Goal: Task Accomplishment & Management: Use online tool/utility

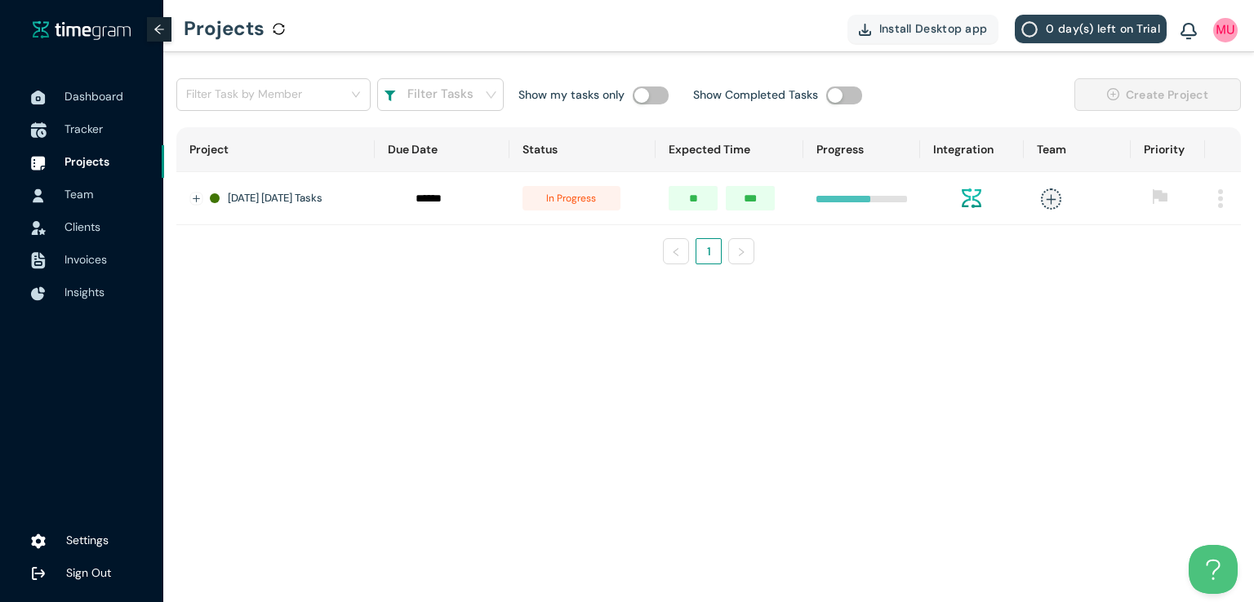
click at [90, 131] on span "Tracker" at bounding box center [83, 129] width 38 height 15
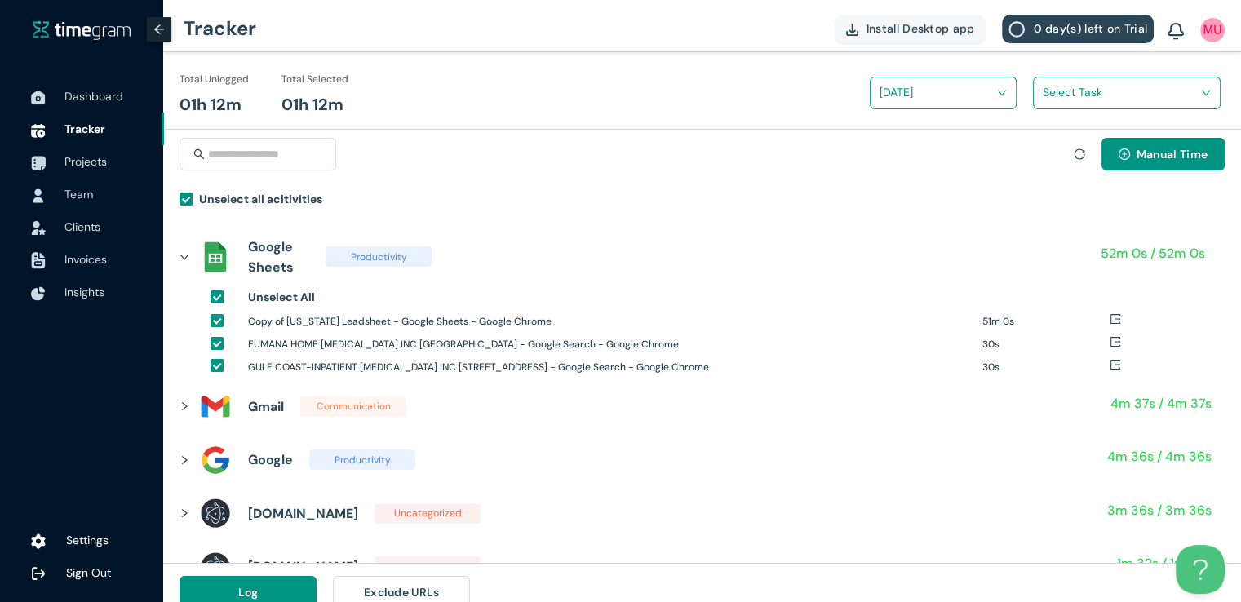
click at [1054, 99] on input "search" at bounding box center [1121, 92] width 157 height 24
click at [1045, 152] on div "Houston Nephrology and wordpress Access" at bounding box center [1127, 153] width 186 height 26
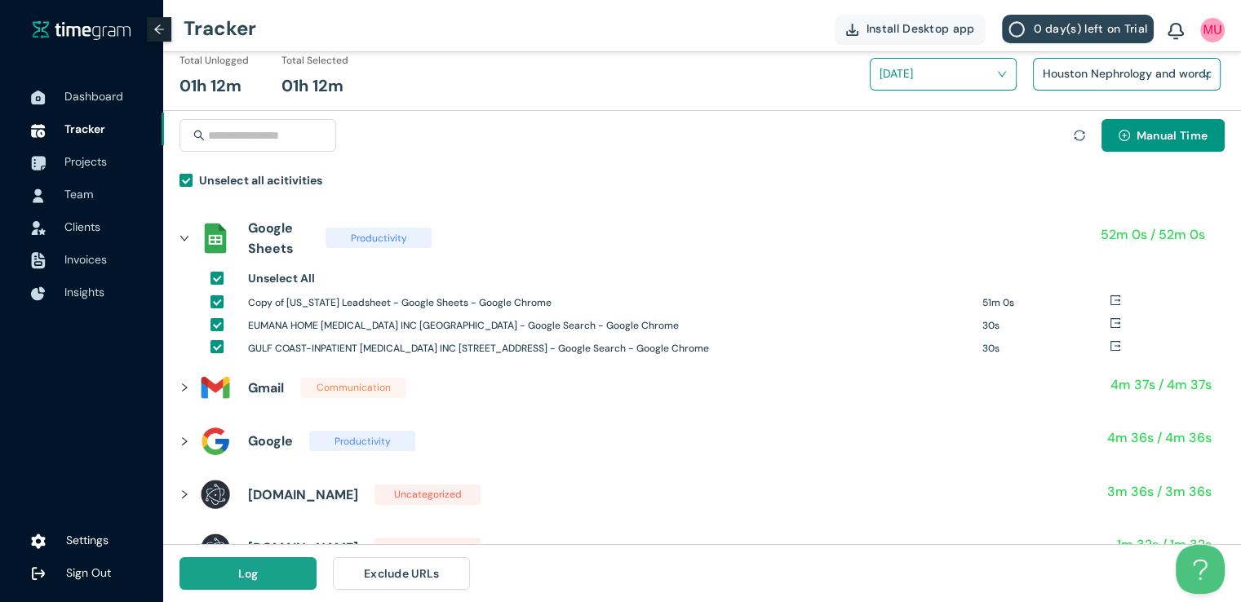
click at [292, 584] on button "Log" at bounding box center [248, 573] width 137 height 33
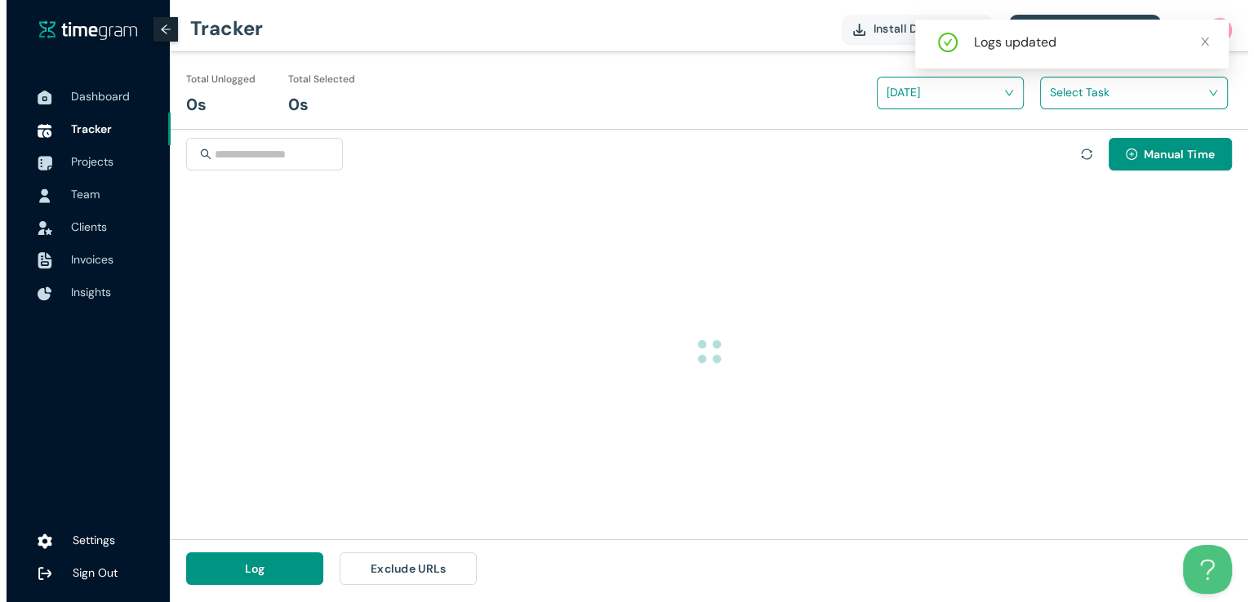
scroll to position [0, 0]
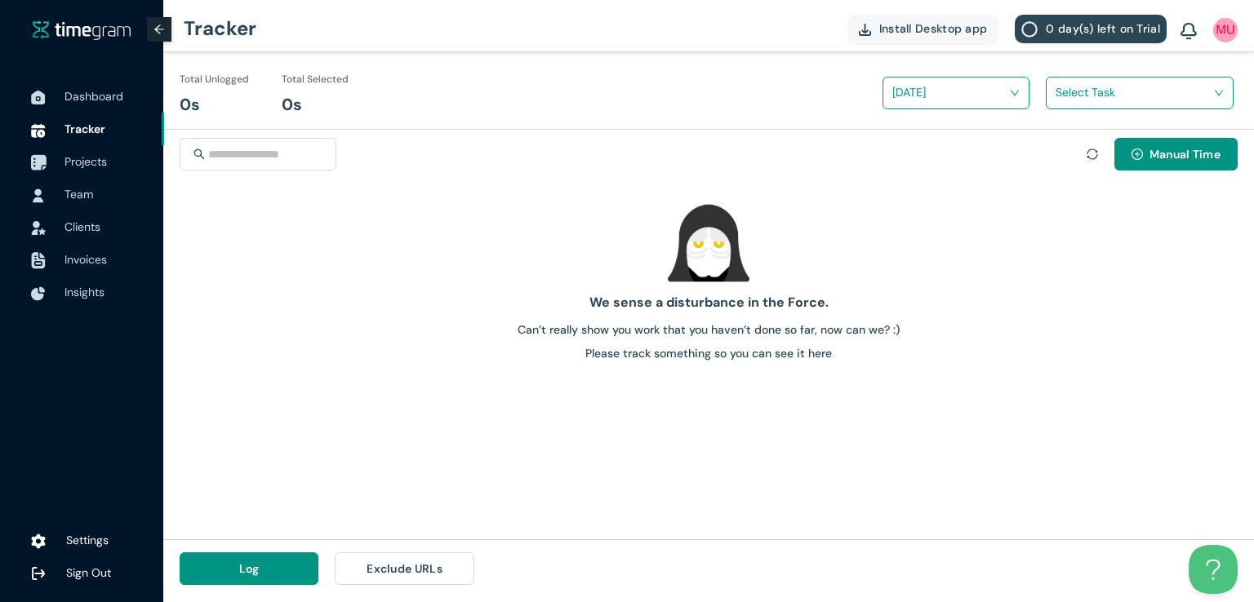
click at [77, 150] on span "Projects" at bounding box center [107, 161] width 87 height 33
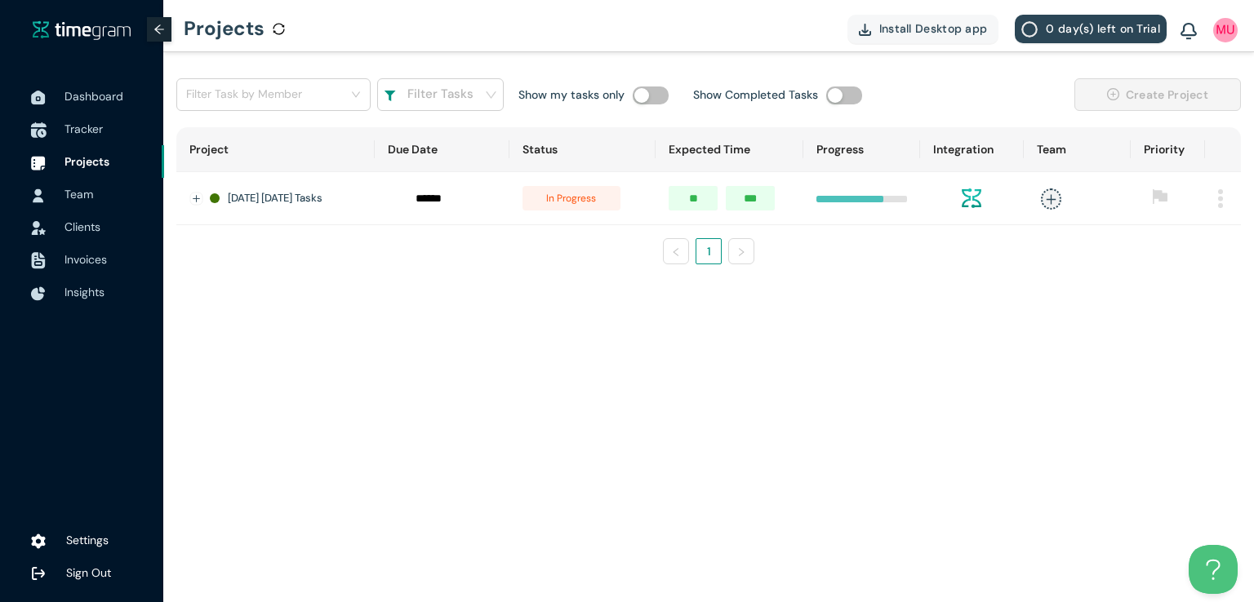
click at [84, 131] on span "Tracker" at bounding box center [83, 129] width 38 height 15
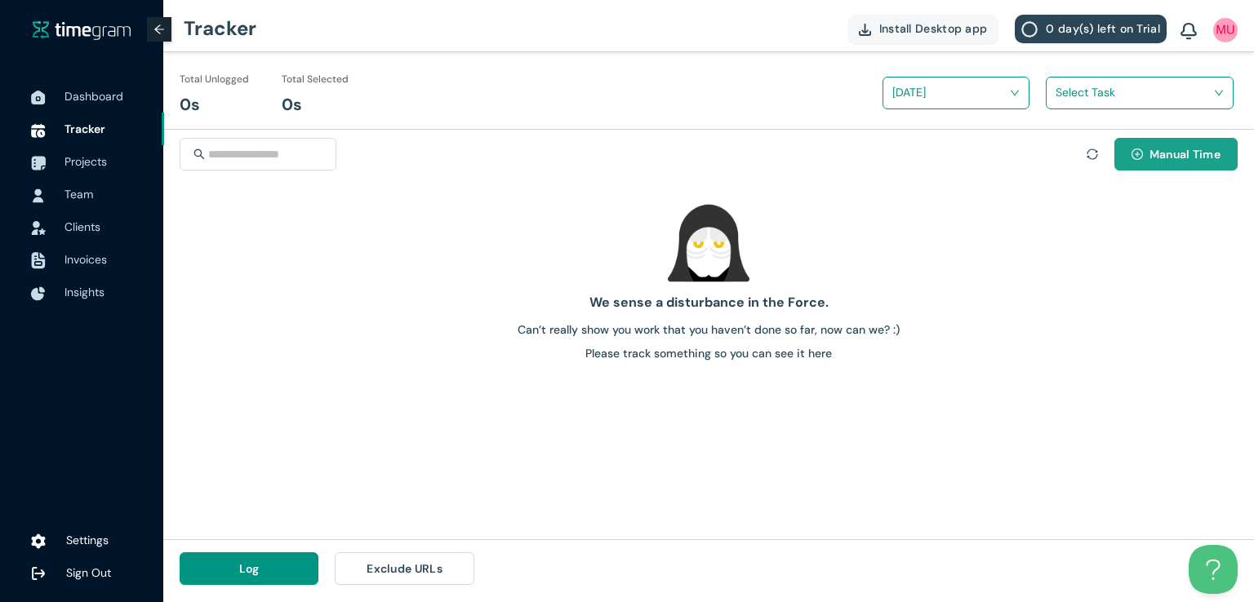
click at [1149, 160] on span "Manual Time" at bounding box center [1184, 154] width 71 height 18
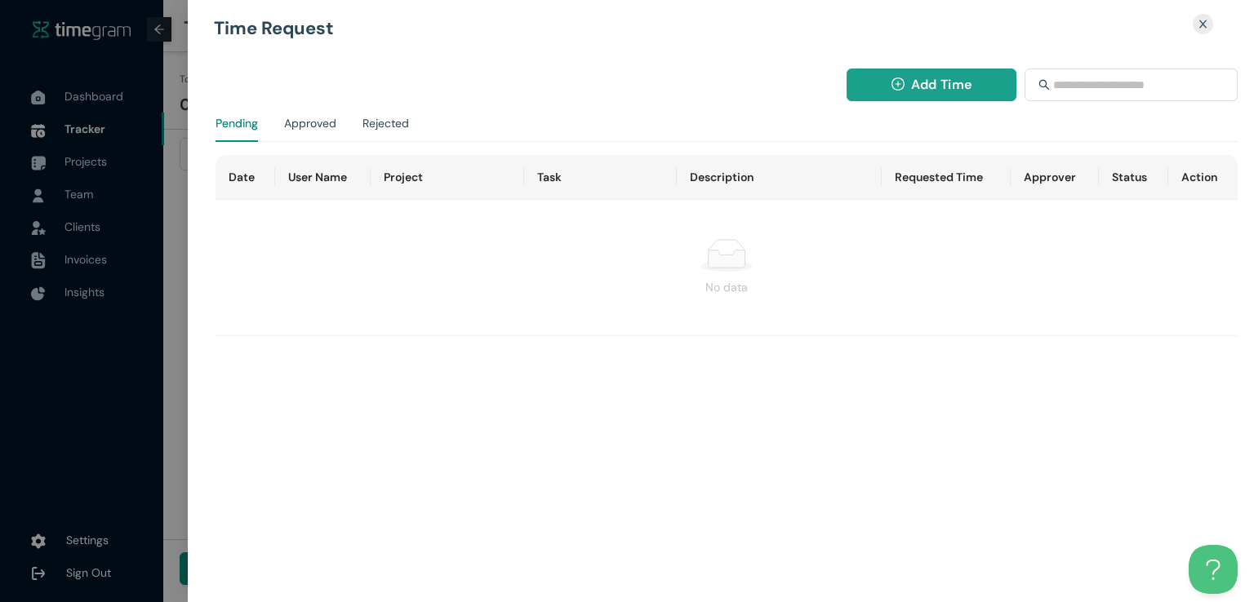
click at [911, 82] on span "Add Time" at bounding box center [941, 84] width 60 height 20
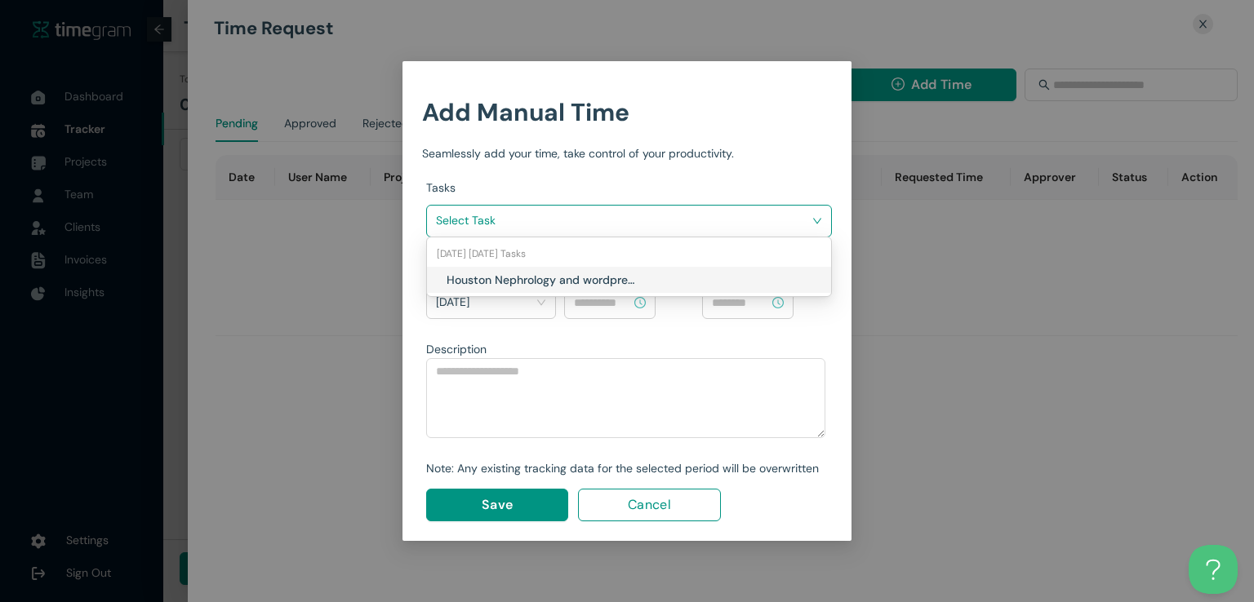
click at [646, 225] on input "search" at bounding box center [623, 220] width 375 height 24
click at [597, 282] on h1 "Houston Nephrology and wordpress Access" at bounding box center [542, 280] width 192 height 18
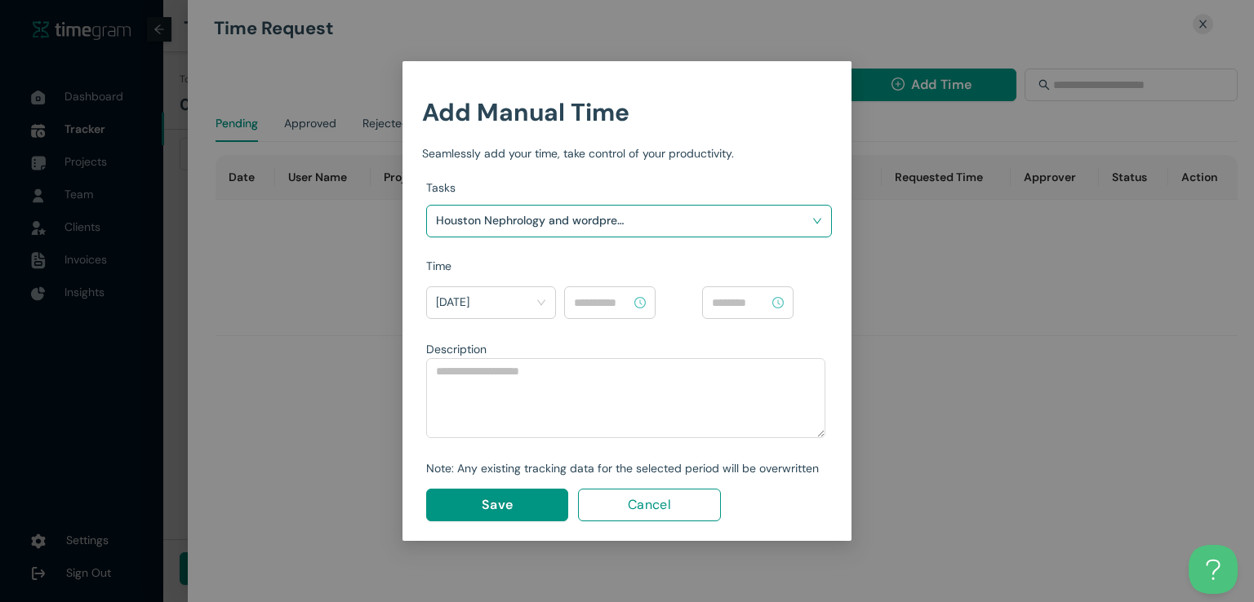
click at [619, 309] on input at bounding box center [602, 303] width 57 height 18
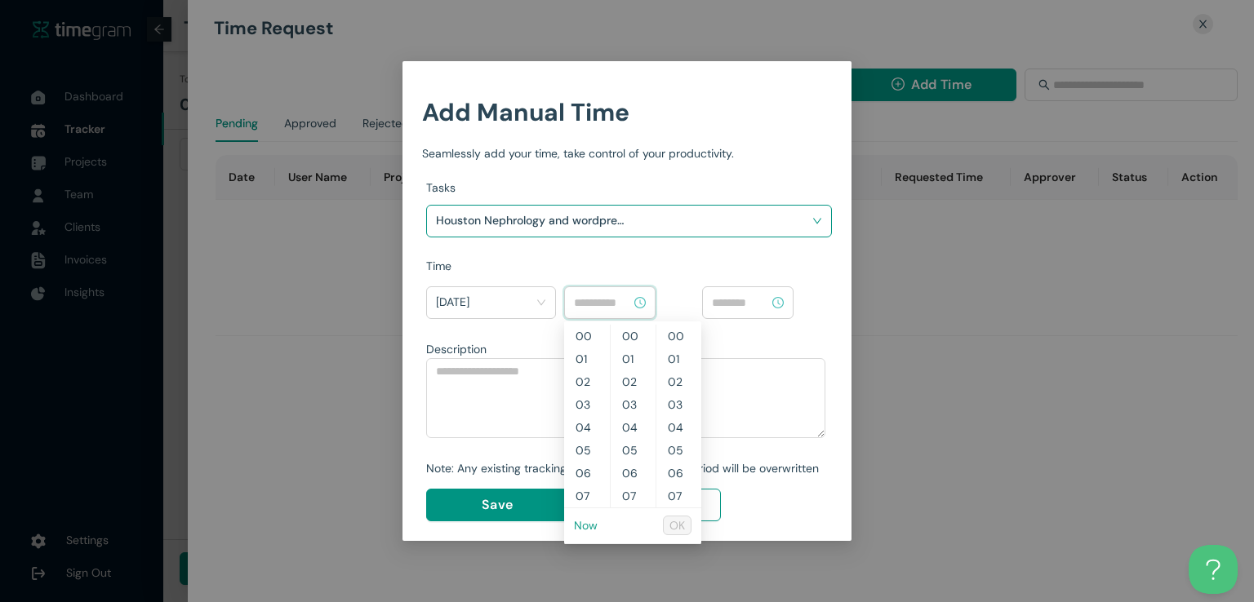
click at [588, 530] on link "Now" at bounding box center [586, 525] width 24 height 15
click at [584, 300] on input "********" at bounding box center [602, 303] width 57 height 18
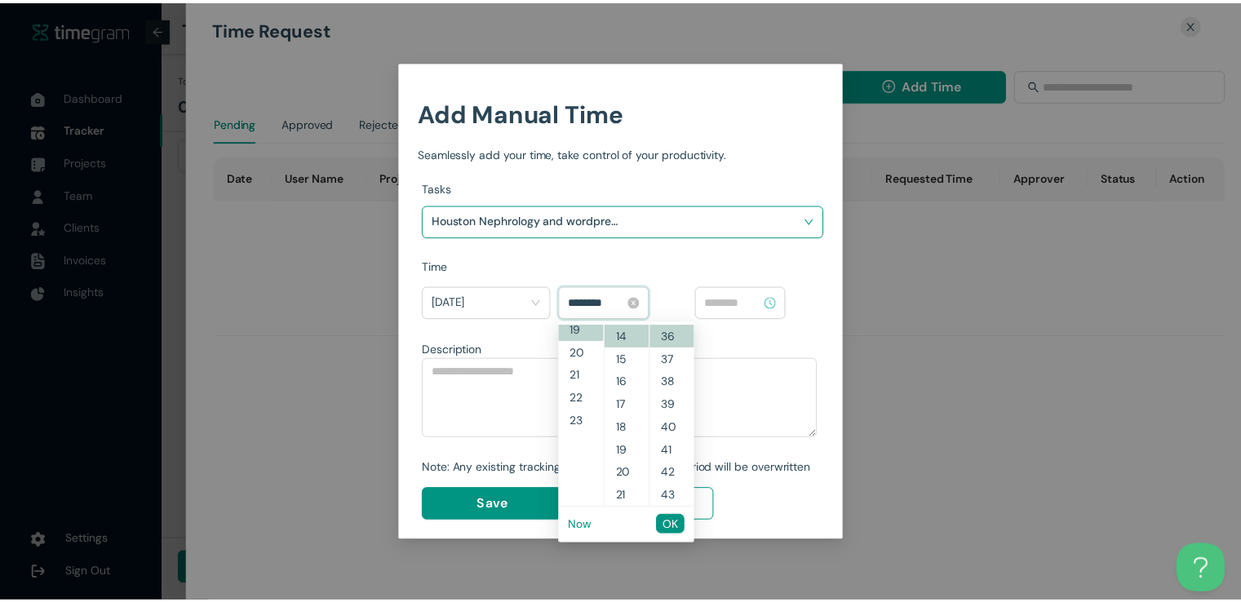
scroll to position [434, 0]
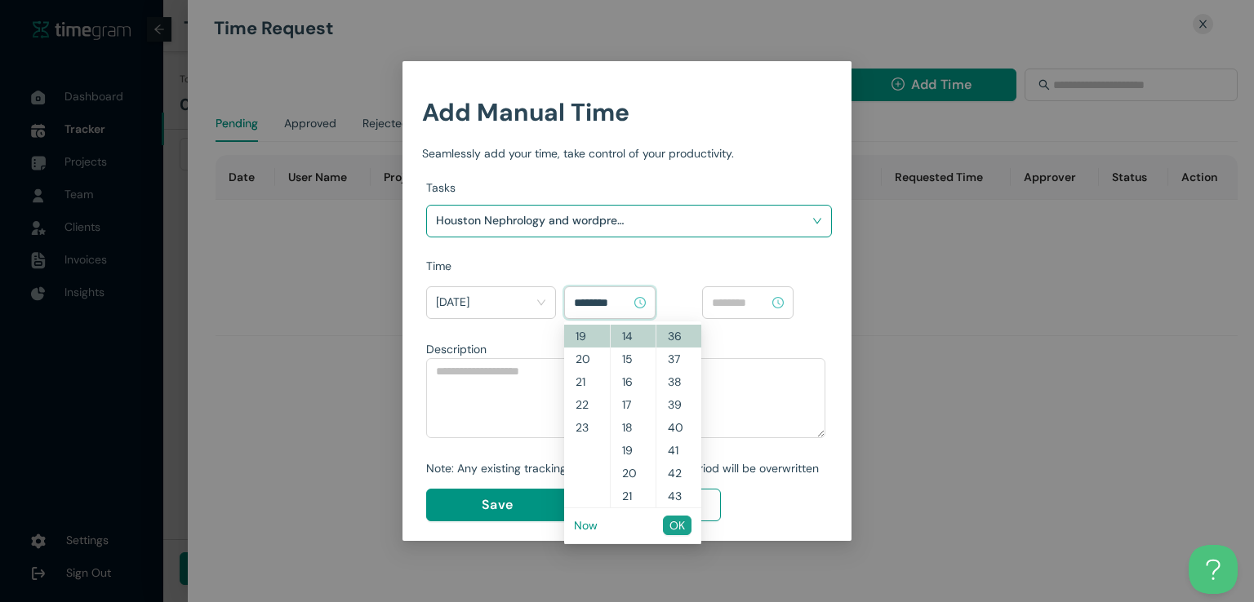
click at [676, 524] on span "OK" at bounding box center [677, 526] width 16 height 18
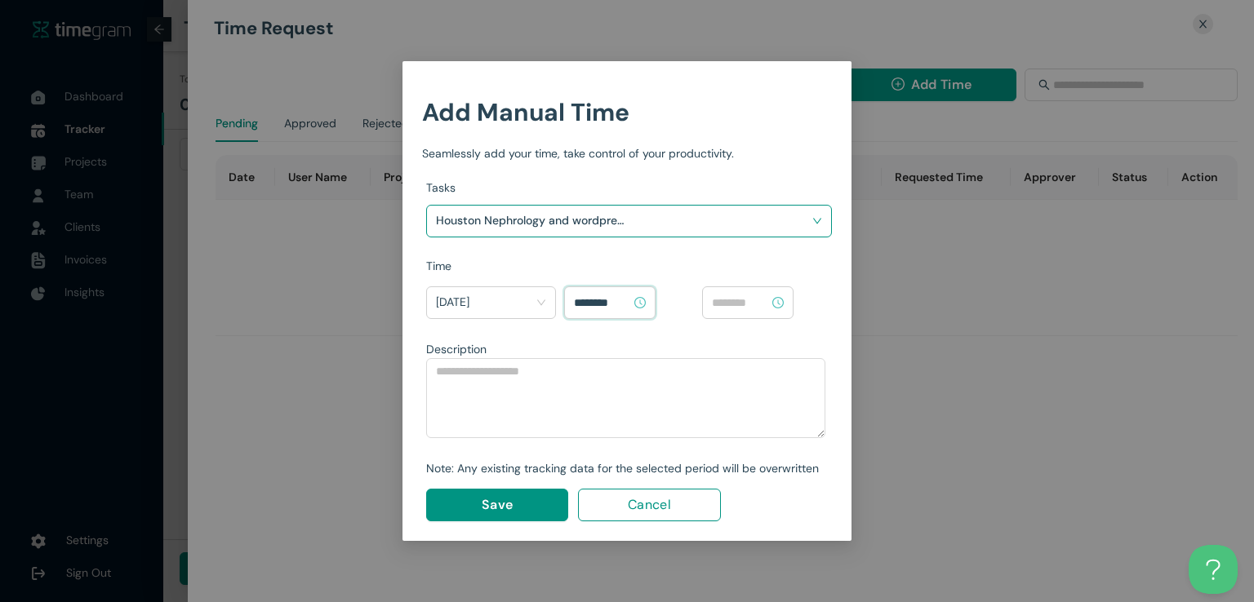
type input "********"
click at [740, 303] on input at bounding box center [740, 303] width 57 height 18
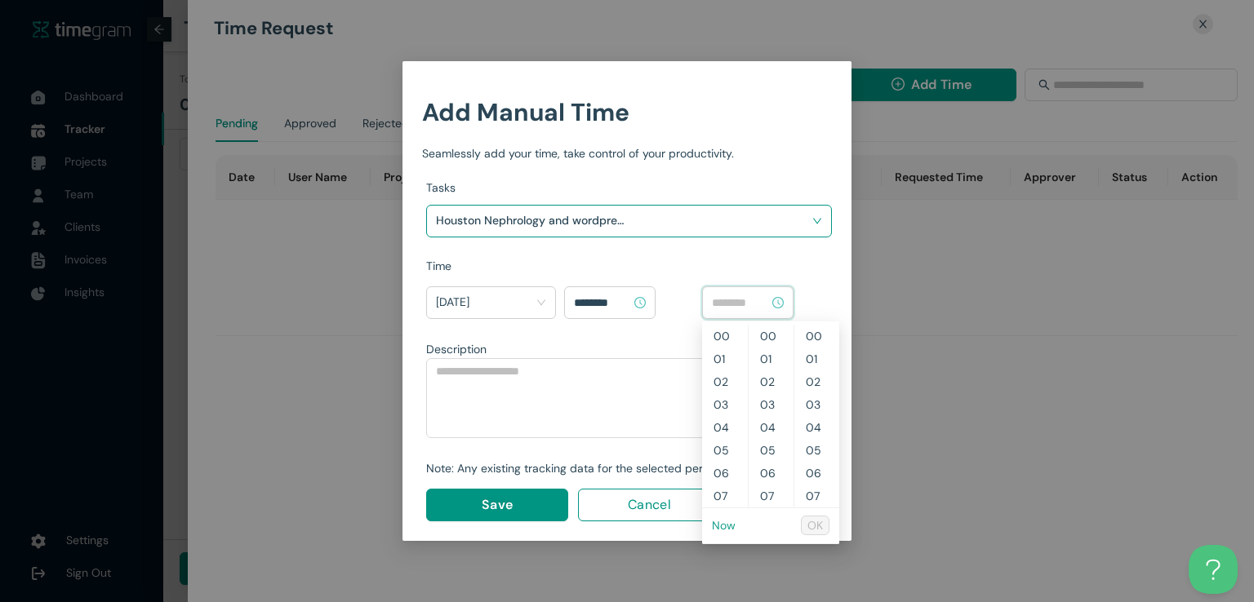
click at [720, 528] on link "Now" at bounding box center [724, 525] width 24 height 15
type input "********"
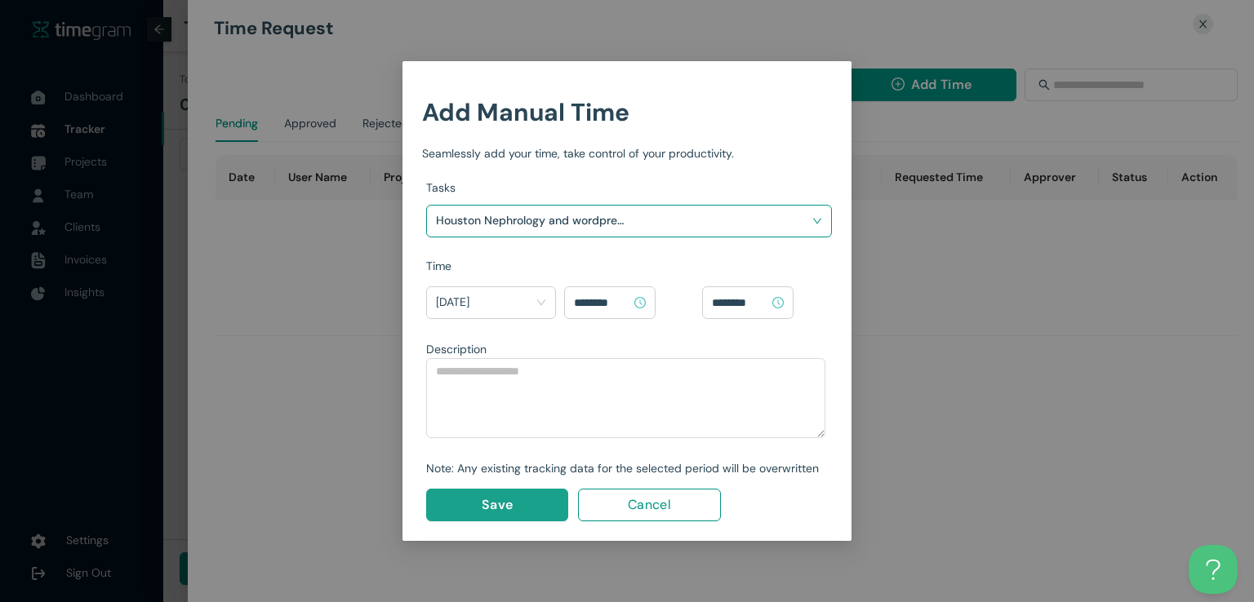
click at [539, 497] on button "Save" at bounding box center [497, 505] width 142 height 33
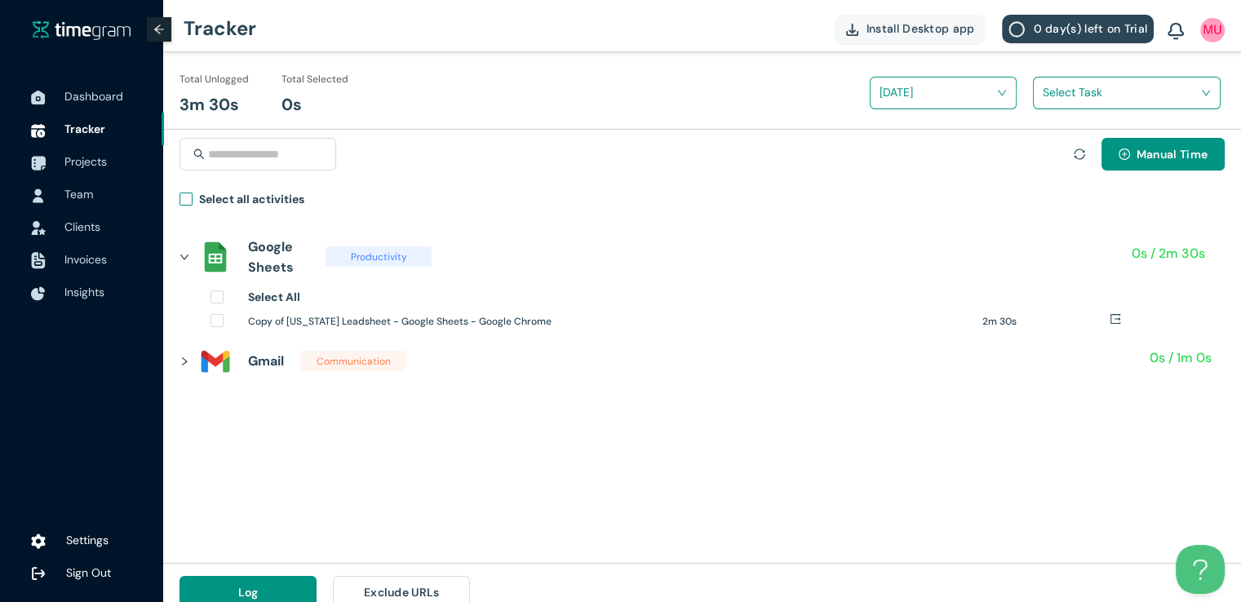
click at [196, 198] on span "Select all activities" at bounding box center [252, 202] width 118 height 24
click at [64, 165] on span "Projects" at bounding box center [85, 161] width 42 height 15
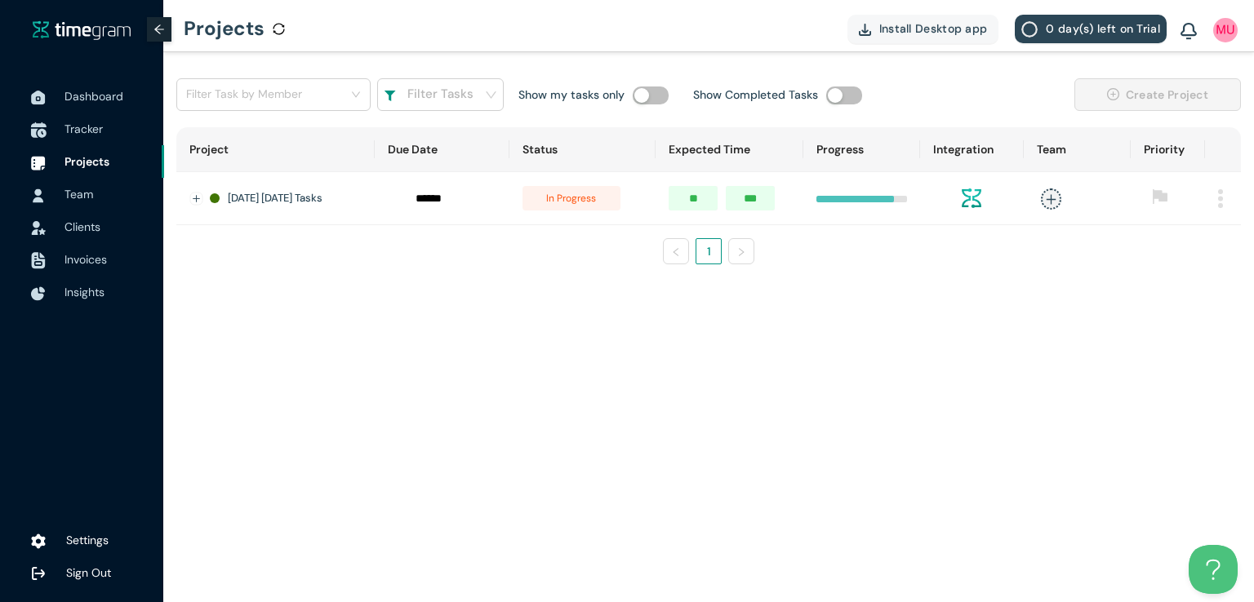
click at [91, 126] on span "Tracker" at bounding box center [83, 129] width 38 height 15
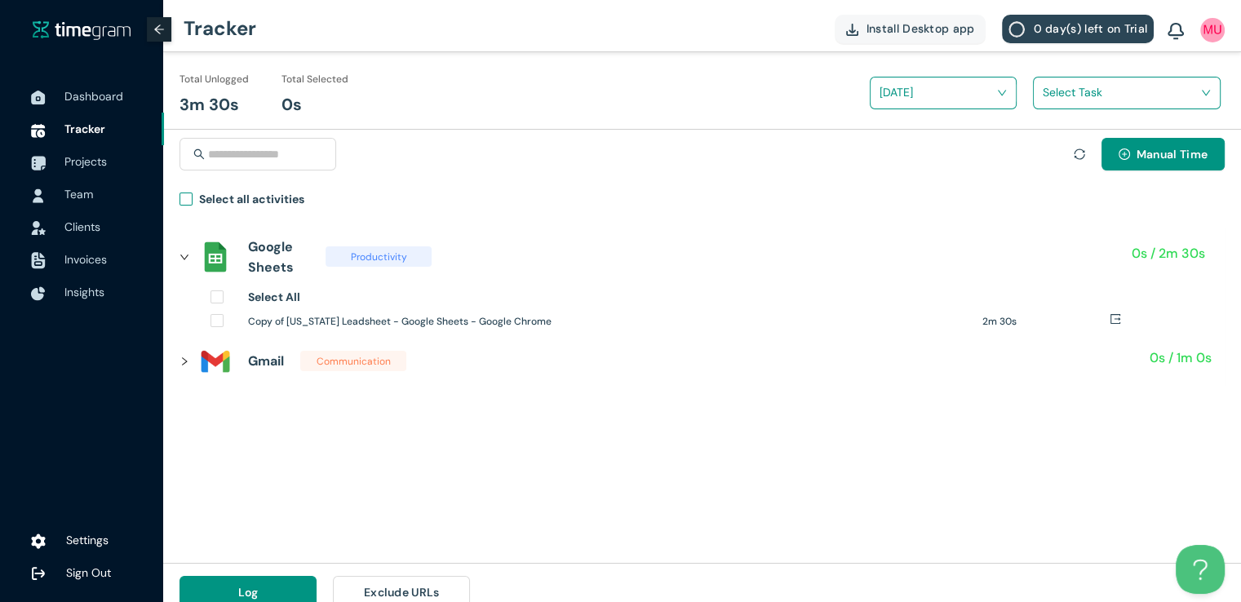
click at [180, 190] on label "Select all activities" at bounding box center [245, 202] width 131 height 24
click at [1066, 87] on input "search" at bounding box center [1121, 92] width 157 height 24
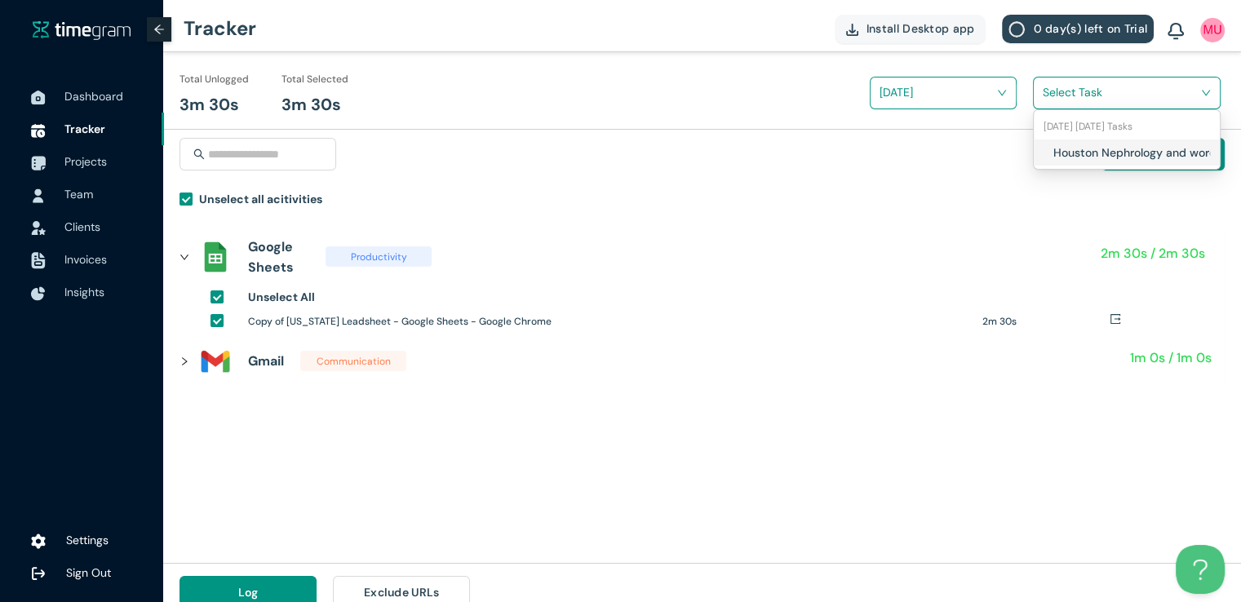
click at [1051, 153] on div "Houston Nephrology and wordpress Access" at bounding box center [1127, 153] width 186 height 26
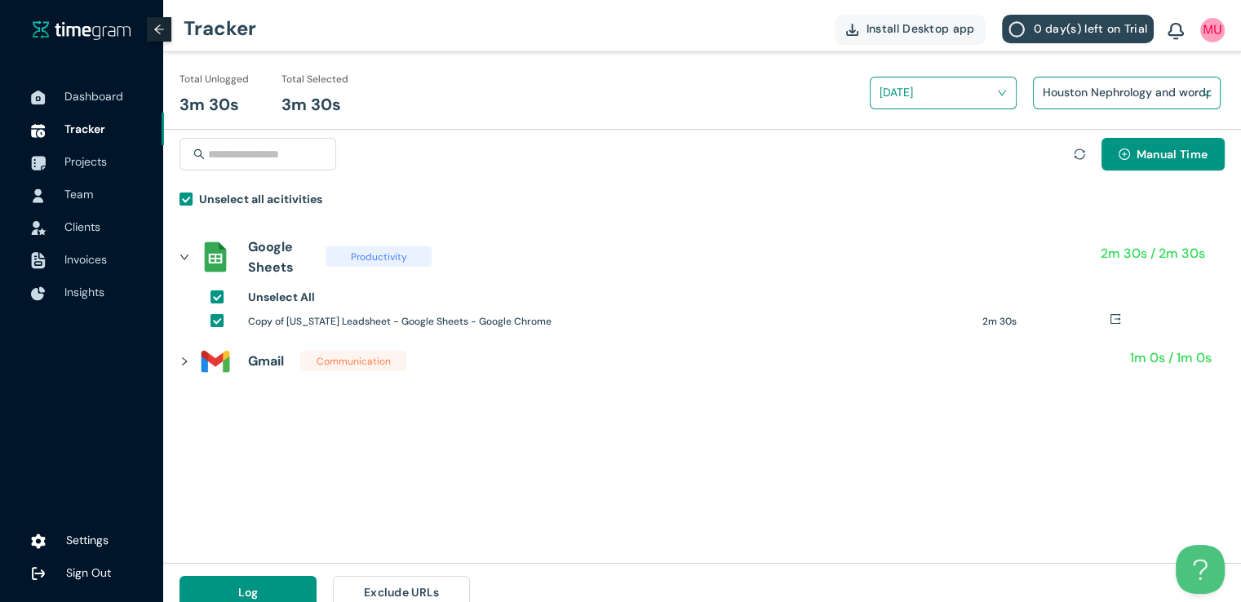
drag, startPoint x: 1224, startPoint y: 124, endPoint x: 1253, endPoint y: 115, distance: 29.9
click at [1241, 115] on html "Dashboard Tracker Projects Team Clients Invoices Insights Settings Sign Out Tra…" at bounding box center [620, 301] width 1241 height 602
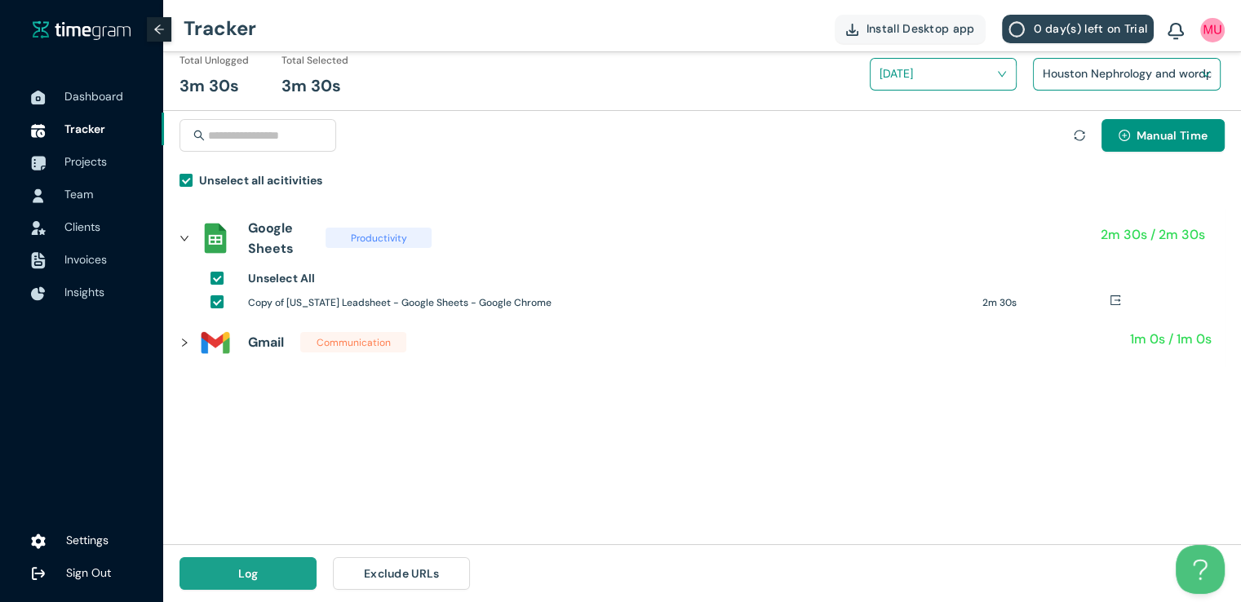
click at [268, 580] on button "Log" at bounding box center [248, 573] width 137 height 33
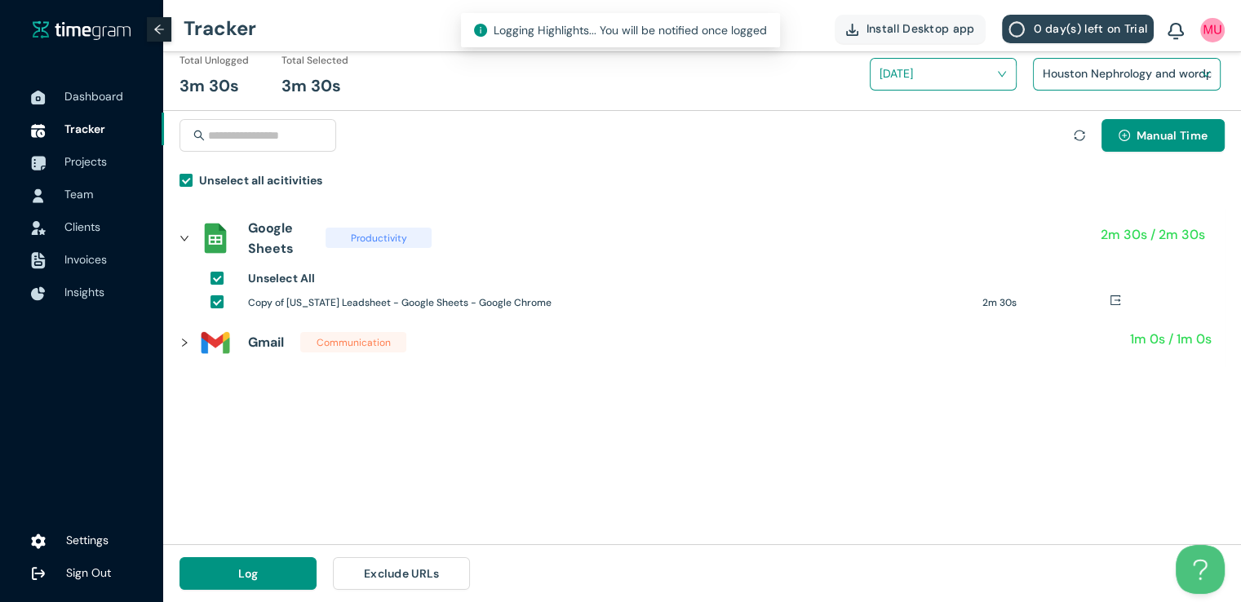
scroll to position [0, 0]
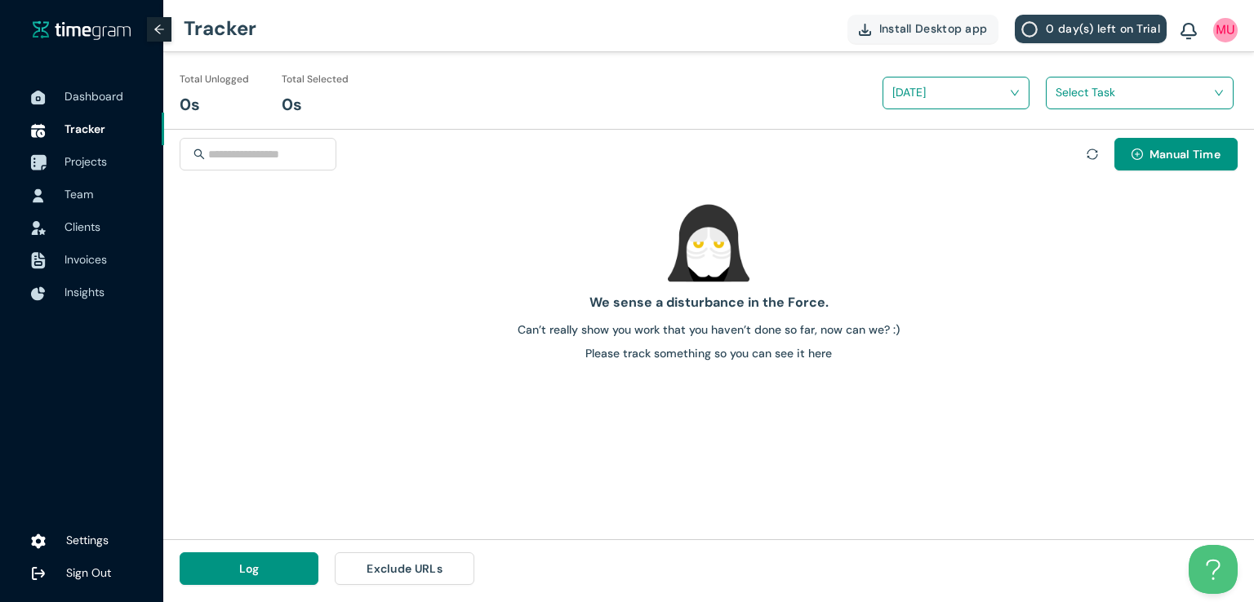
click at [100, 158] on span "Projects" at bounding box center [85, 161] width 42 height 15
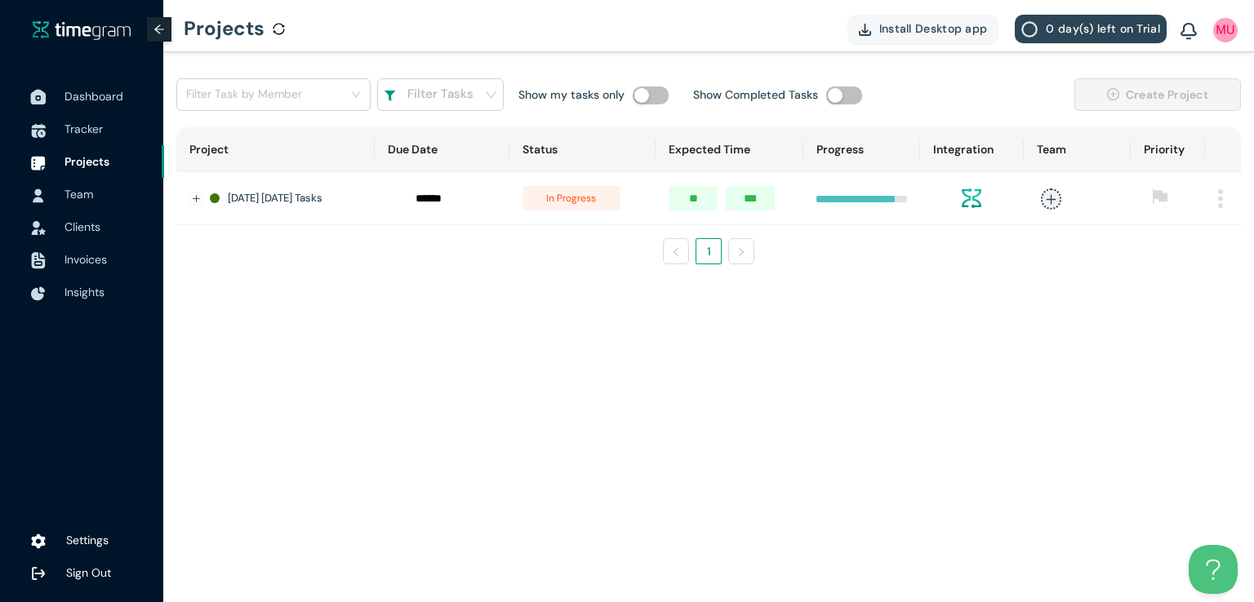
click at [78, 91] on span "Dashboard" at bounding box center [93, 96] width 59 height 15
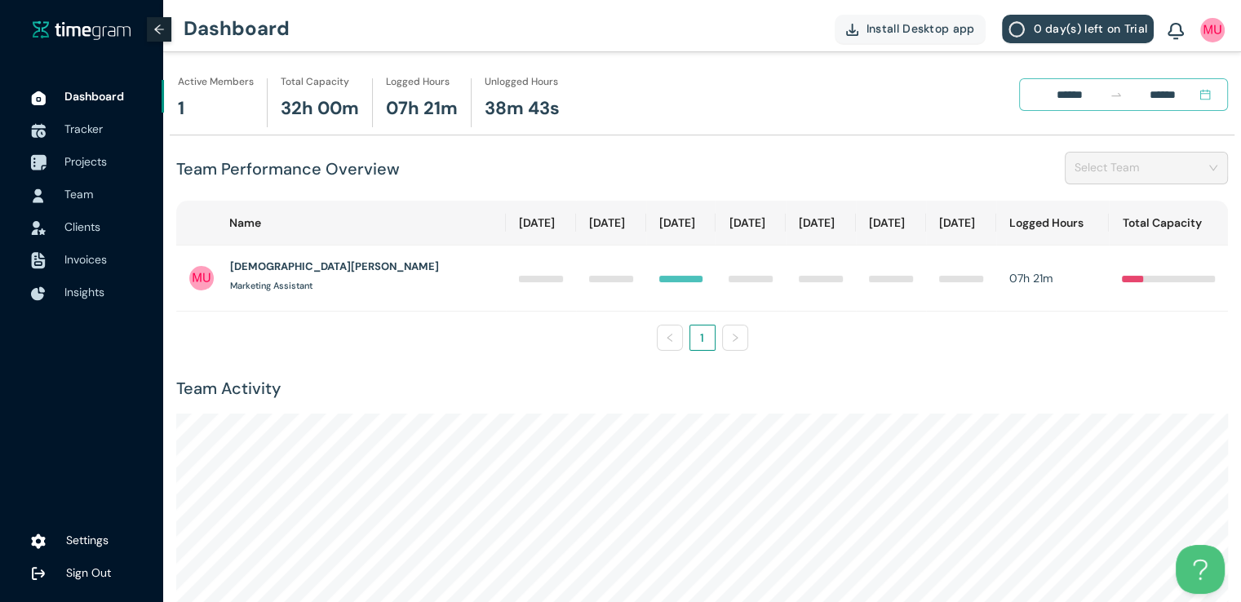
click at [91, 159] on span "Projects" at bounding box center [85, 161] width 42 height 15
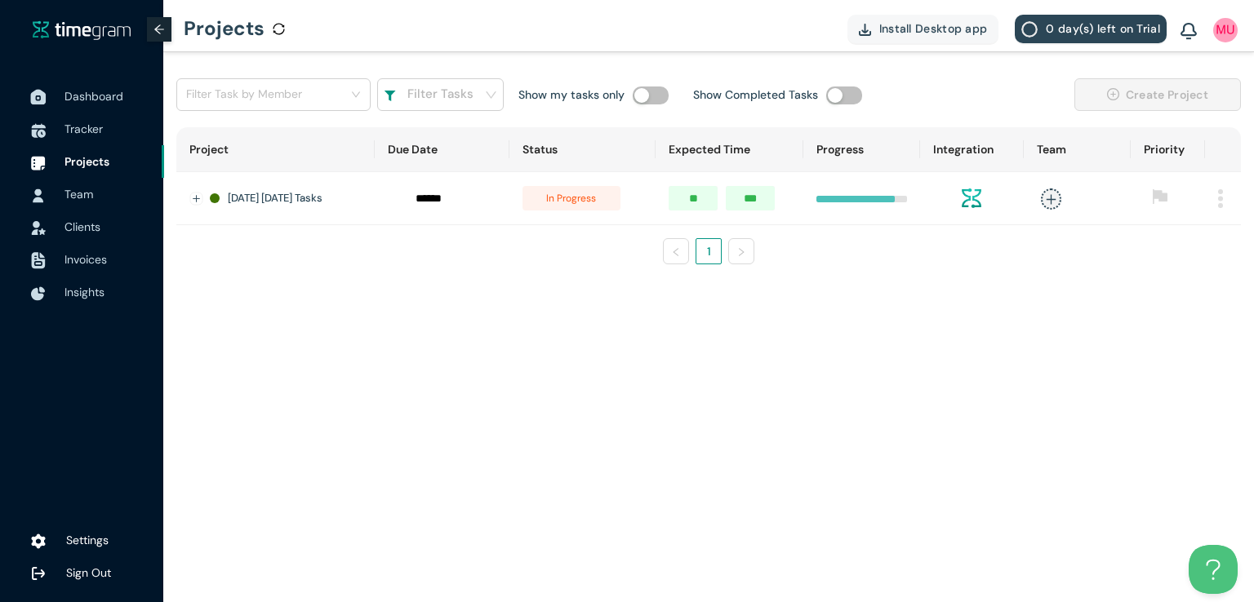
click at [82, 94] on span "Dashboard" at bounding box center [93, 96] width 59 height 15
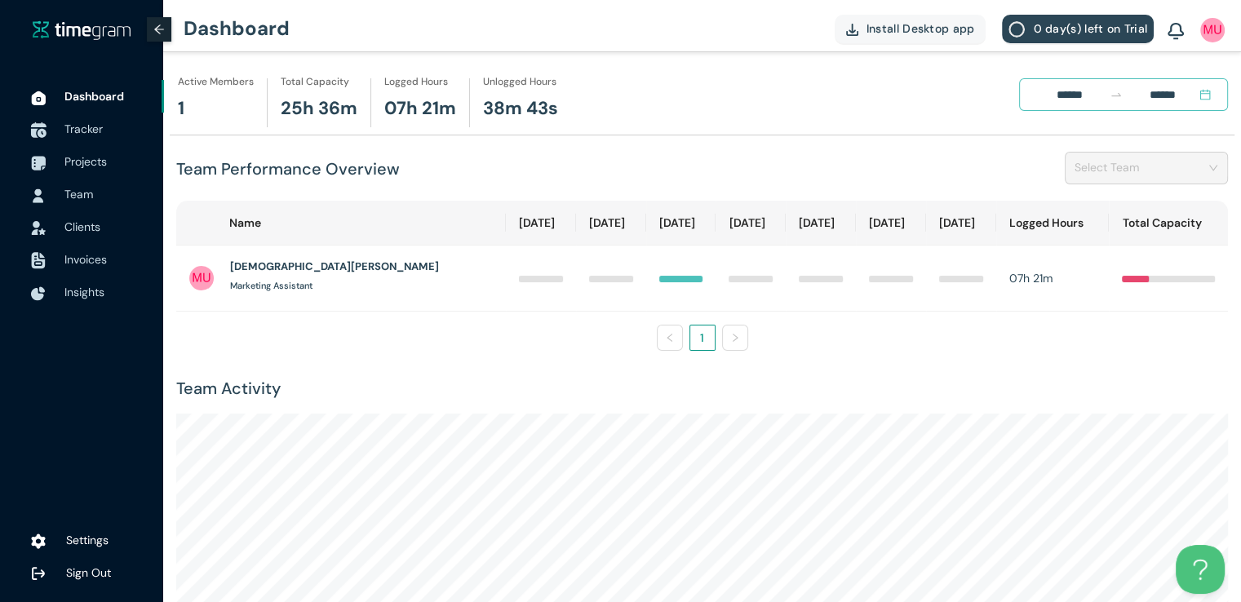
click at [82, 125] on span "Tracker" at bounding box center [83, 129] width 38 height 15
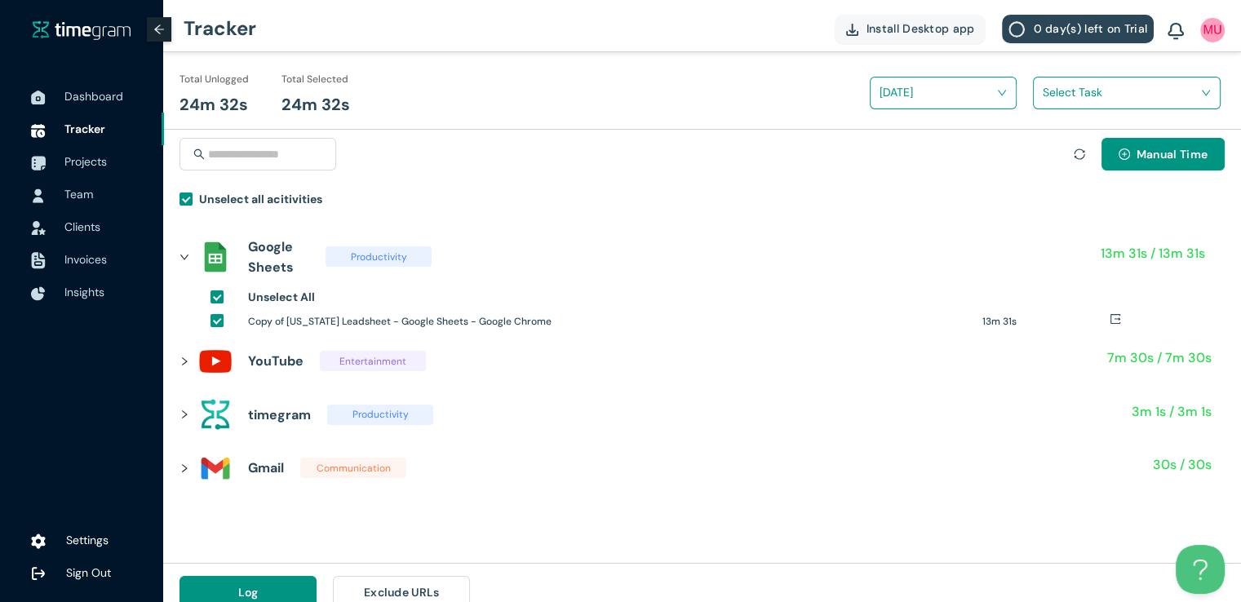
click at [1121, 98] on input "search" at bounding box center [1121, 92] width 157 height 24
click at [1055, 151] on h1 "Houston Nephrology and wordpress Access" at bounding box center [1150, 153] width 192 height 18
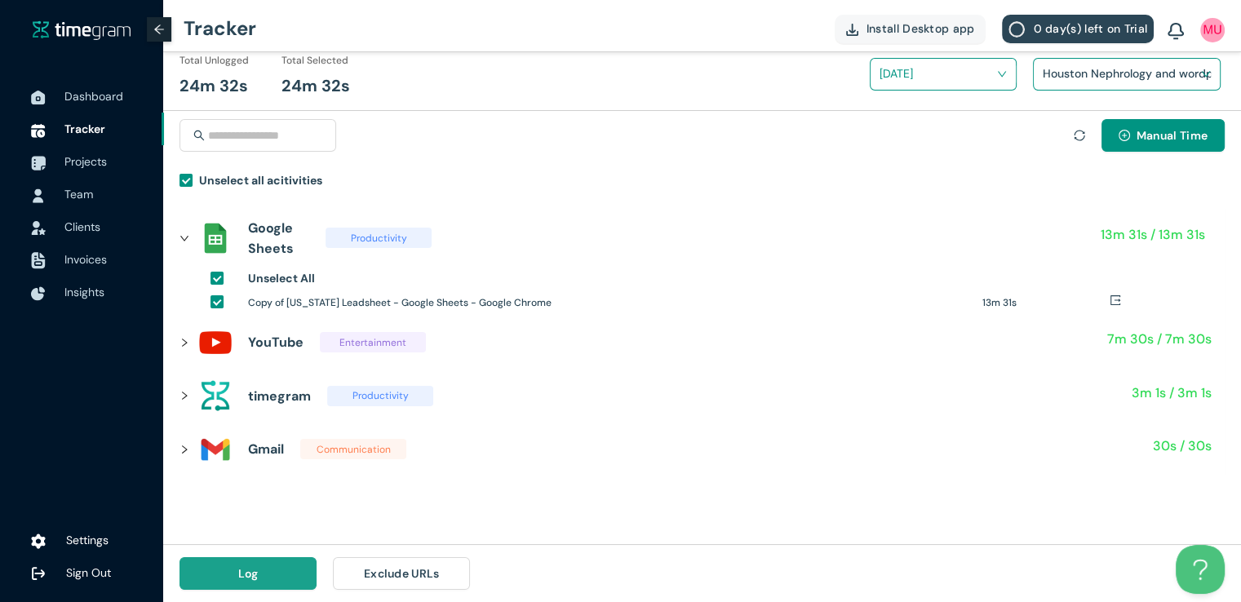
click at [237, 568] on button "Log" at bounding box center [248, 573] width 137 height 33
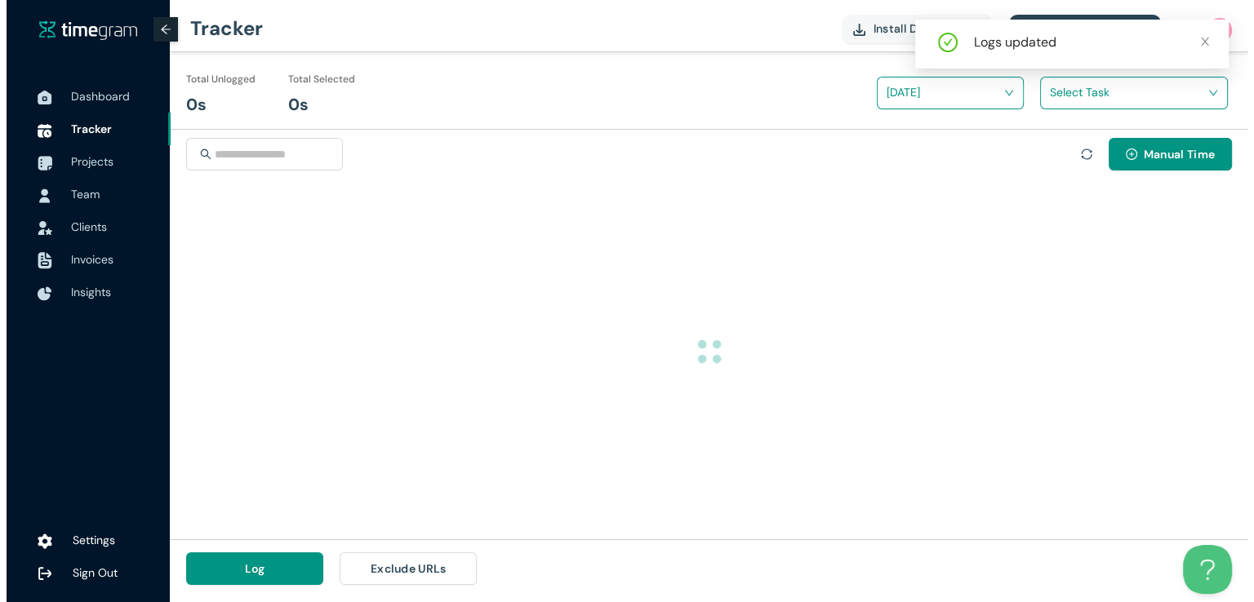
scroll to position [0, 0]
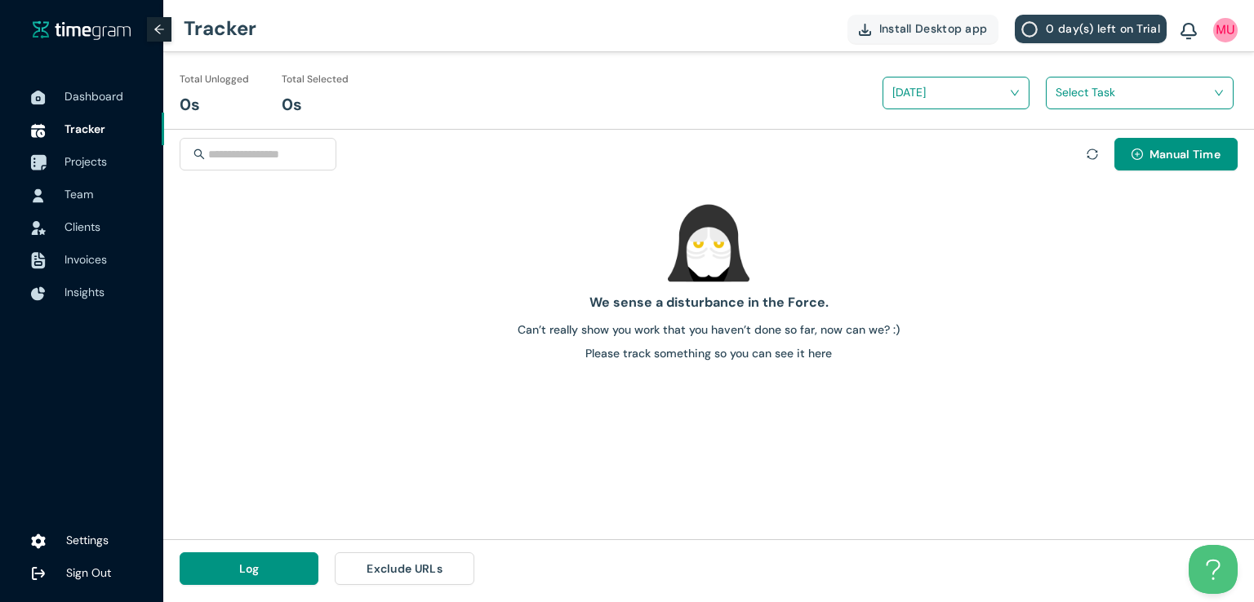
click at [82, 162] on span "Projects" at bounding box center [85, 161] width 42 height 15
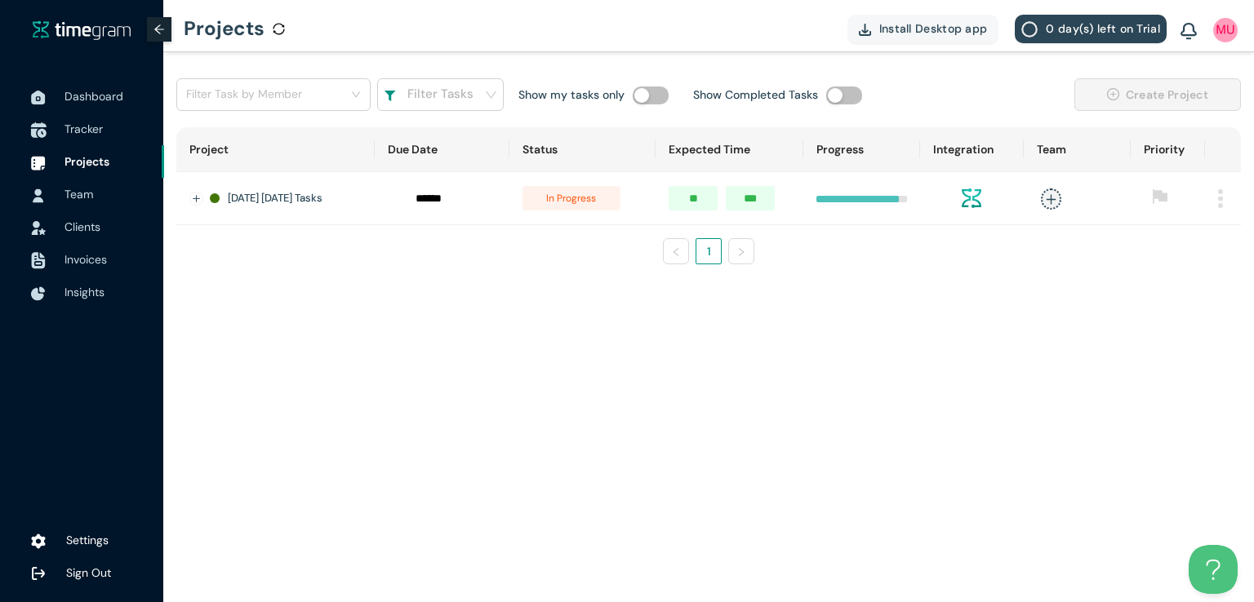
click at [99, 125] on span "Tracker" at bounding box center [83, 129] width 38 height 15
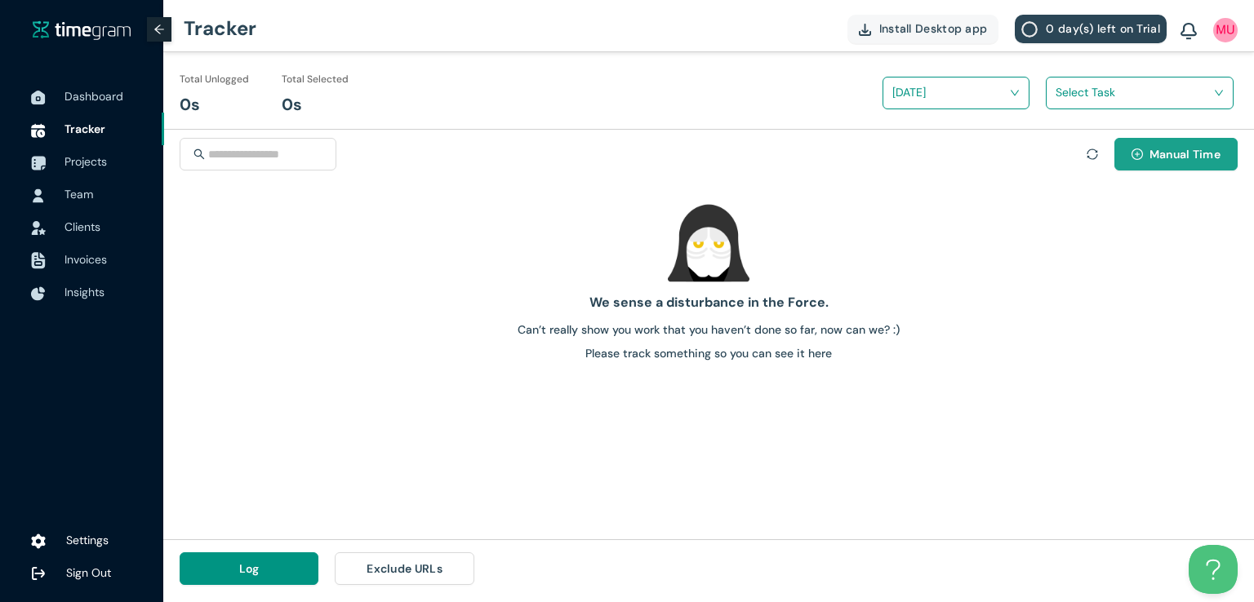
click at [1170, 166] on button "Manual Time" at bounding box center [1175, 154] width 123 height 33
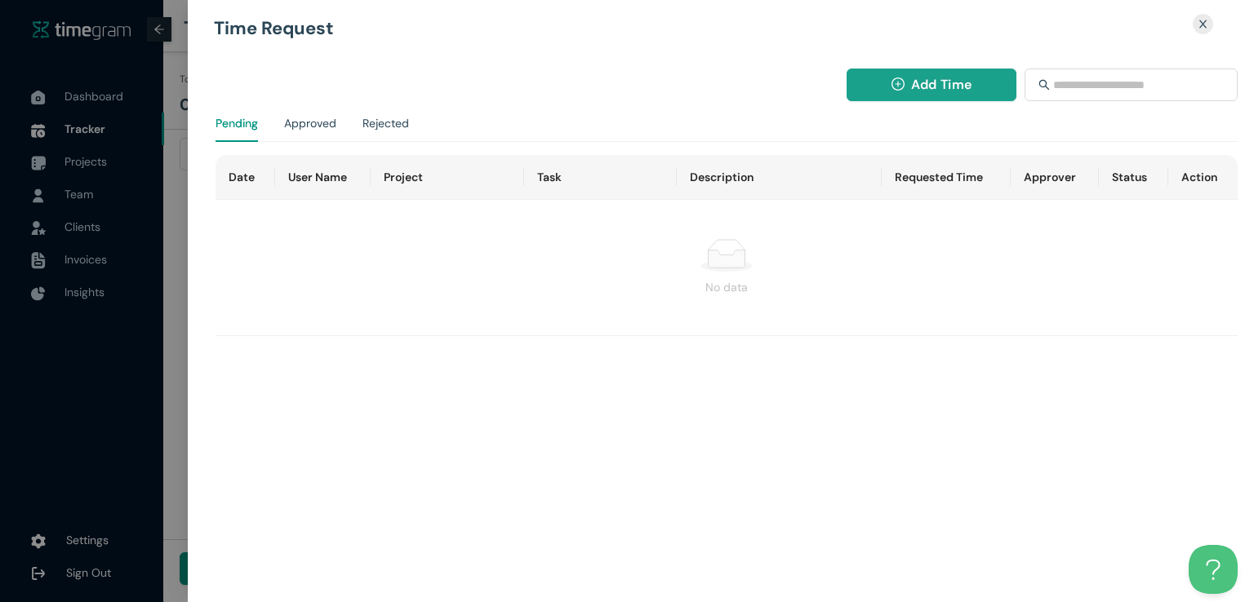
drag, startPoint x: 924, startPoint y: 45, endPoint x: 930, endPoint y: 78, distance: 33.3
click at [930, 78] on div "Add Time Pending Approved Rejected Date User Name Project Task Description Requ…" at bounding box center [730, 296] width 1046 height 504
click at [930, 78] on span "Add Time" at bounding box center [941, 84] width 60 height 20
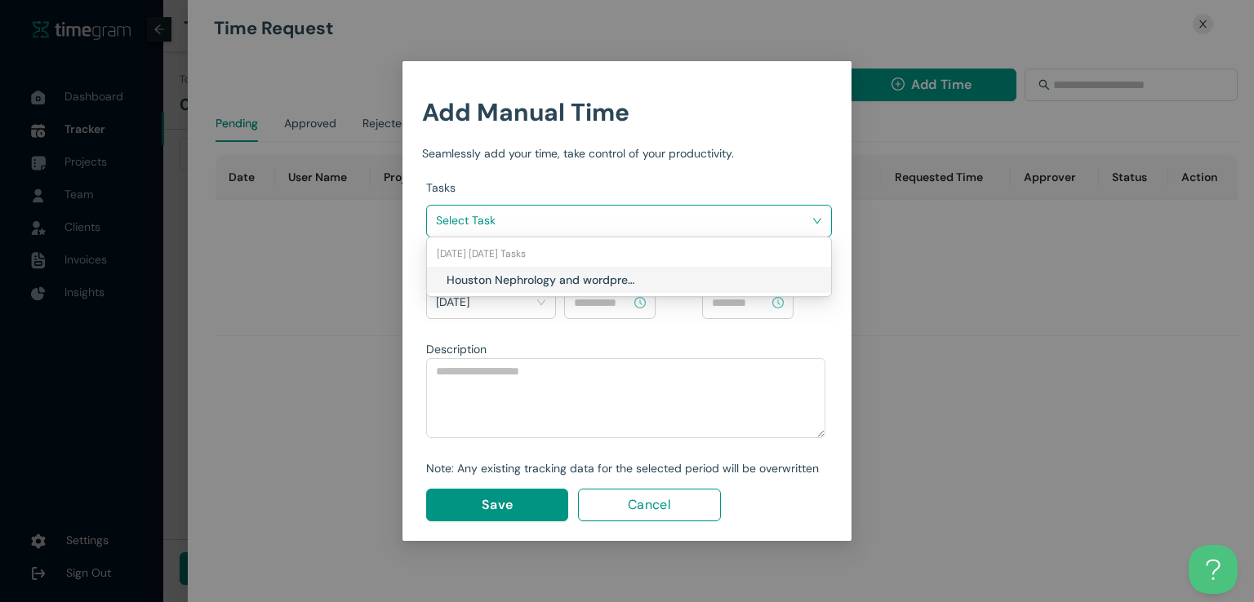
click at [675, 211] on input "search" at bounding box center [623, 220] width 375 height 24
click at [621, 278] on h1 "Houston Nephrology and wordpress Access" at bounding box center [542, 280] width 192 height 18
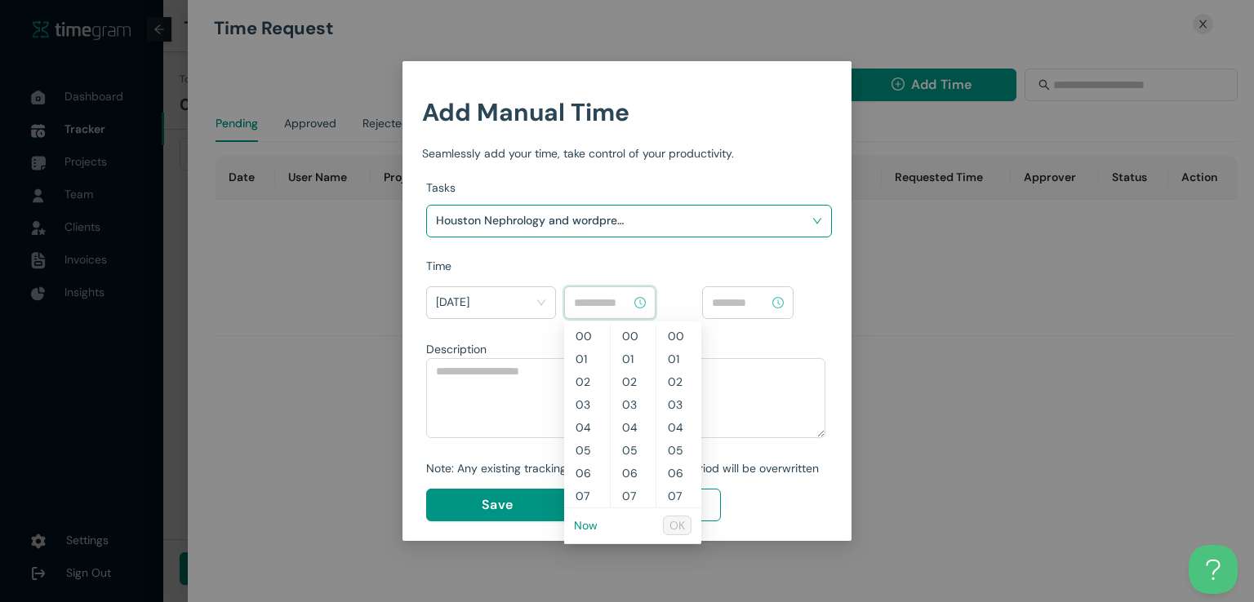
click at [611, 298] on input at bounding box center [602, 303] width 57 height 18
click at [586, 522] on link "Now" at bounding box center [586, 525] width 24 height 15
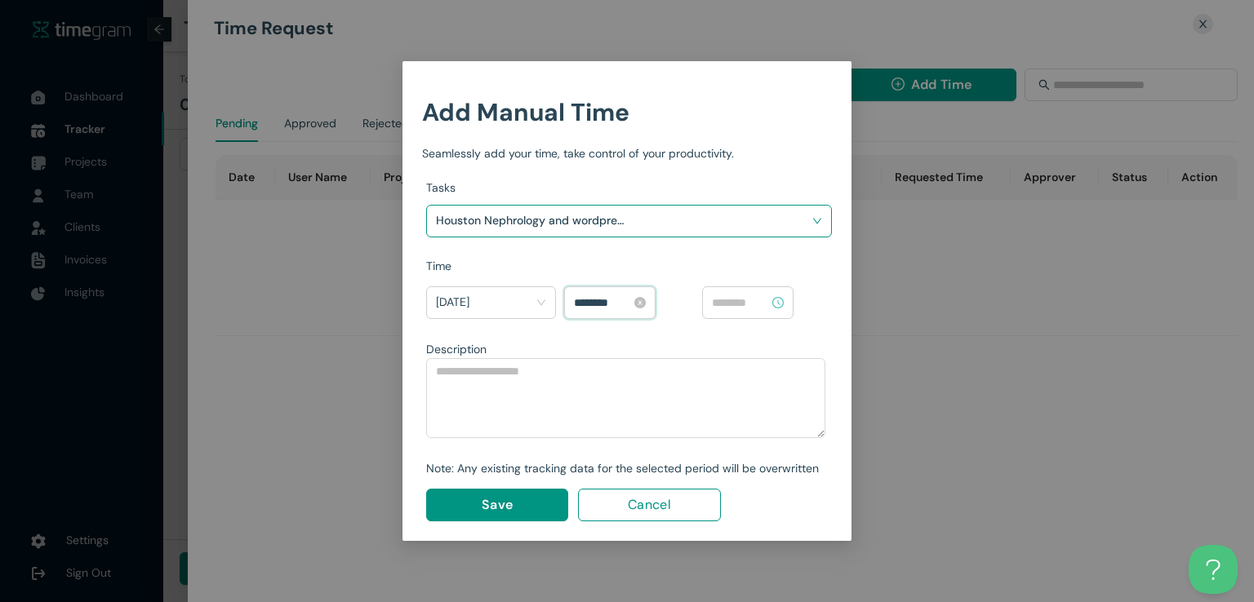
scroll to position [1325, 0]
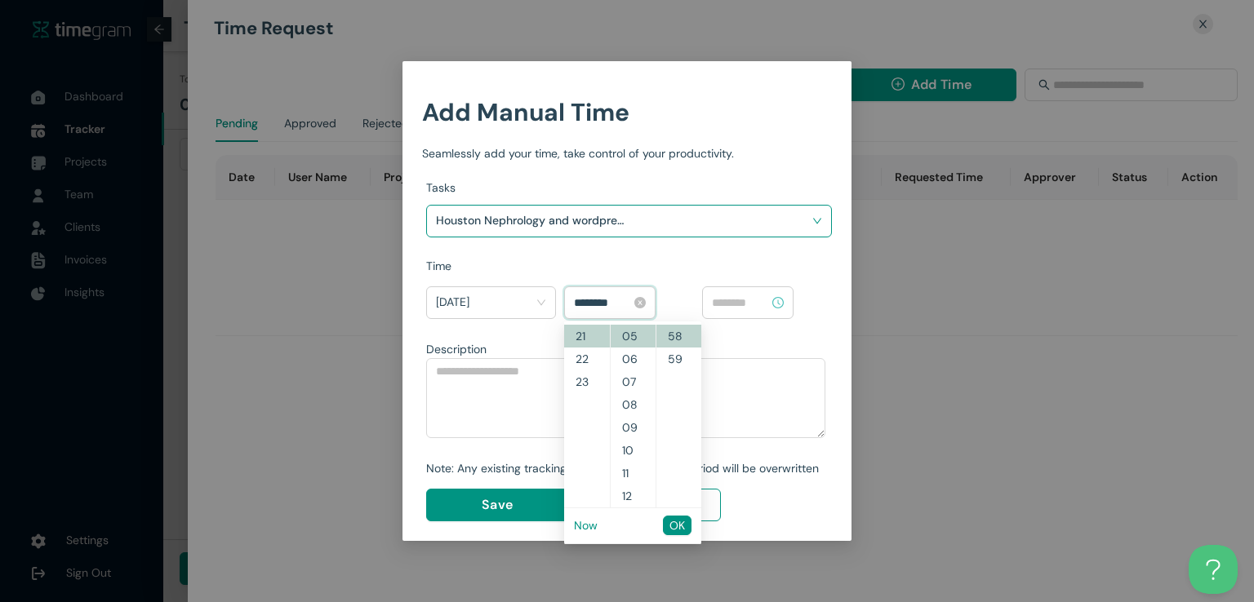
click at [582, 301] on input "********" at bounding box center [602, 303] width 57 height 18
click at [598, 300] on input "********" at bounding box center [602, 303] width 57 height 18
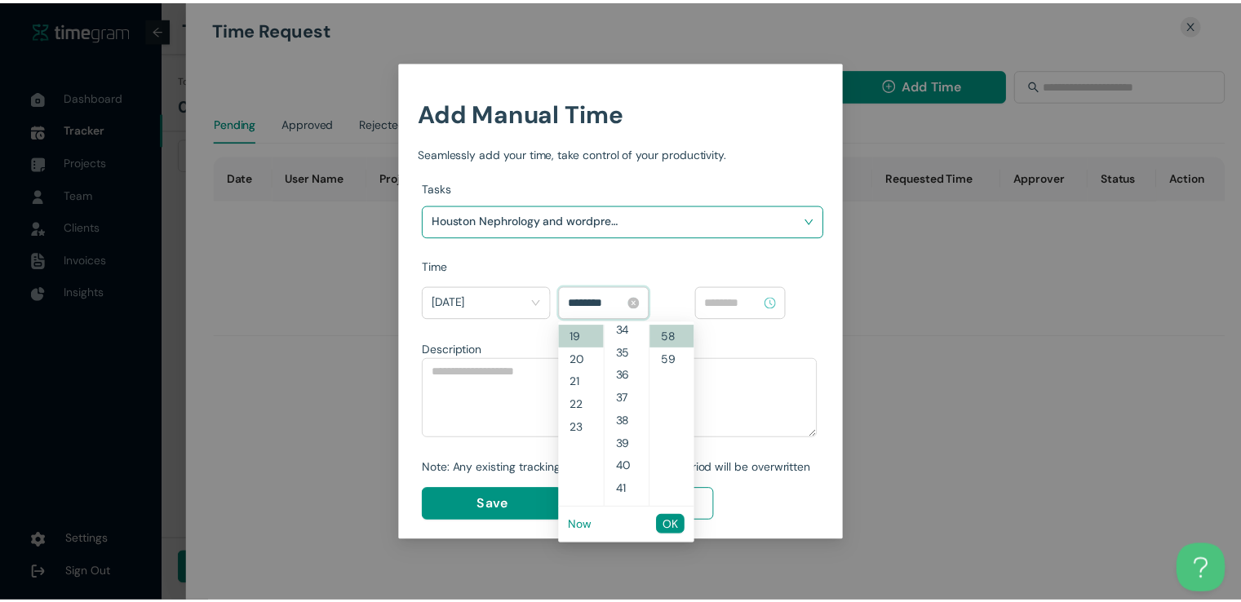
scroll to position [1120, 0]
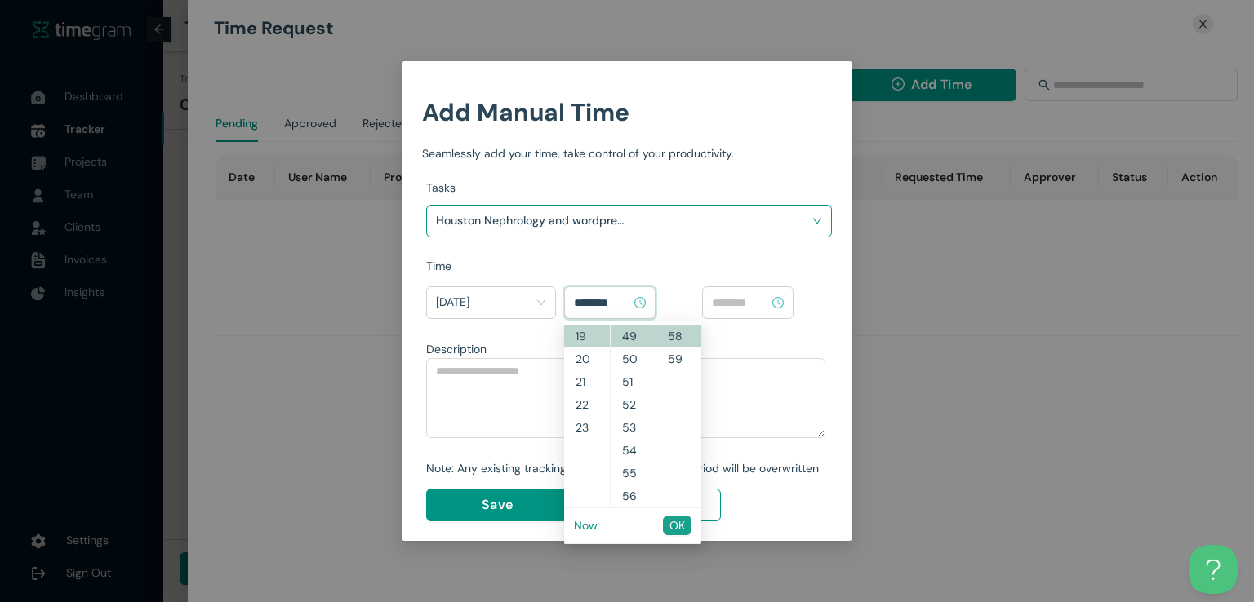
click at [673, 526] on span "OK" at bounding box center [677, 526] width 16 height 18
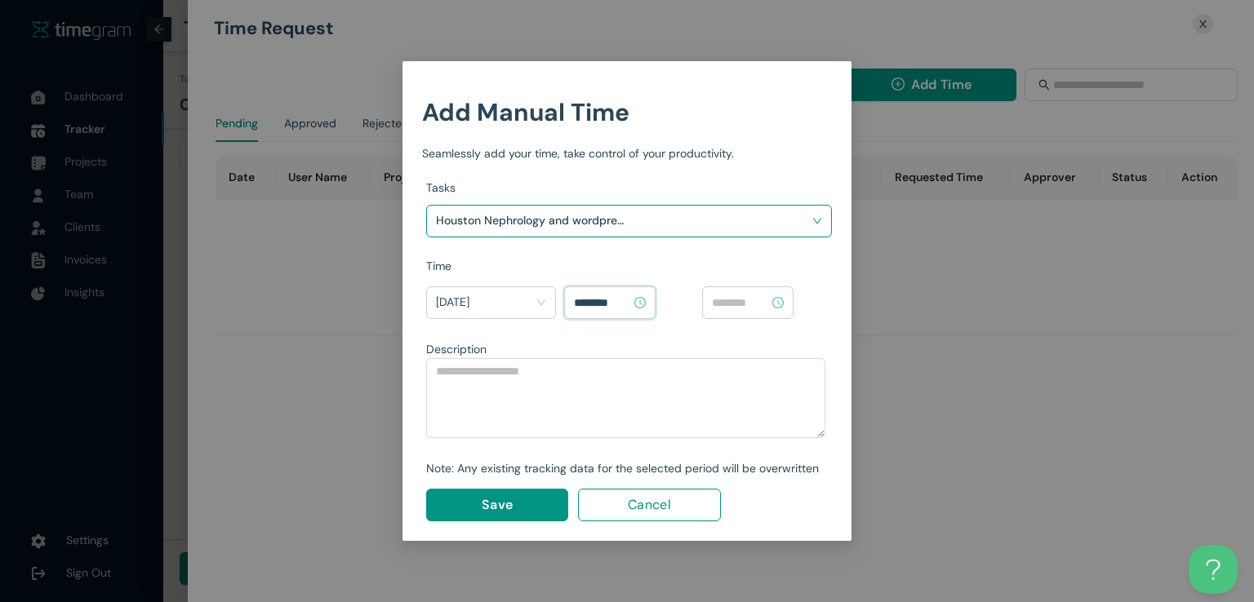
type input "********"
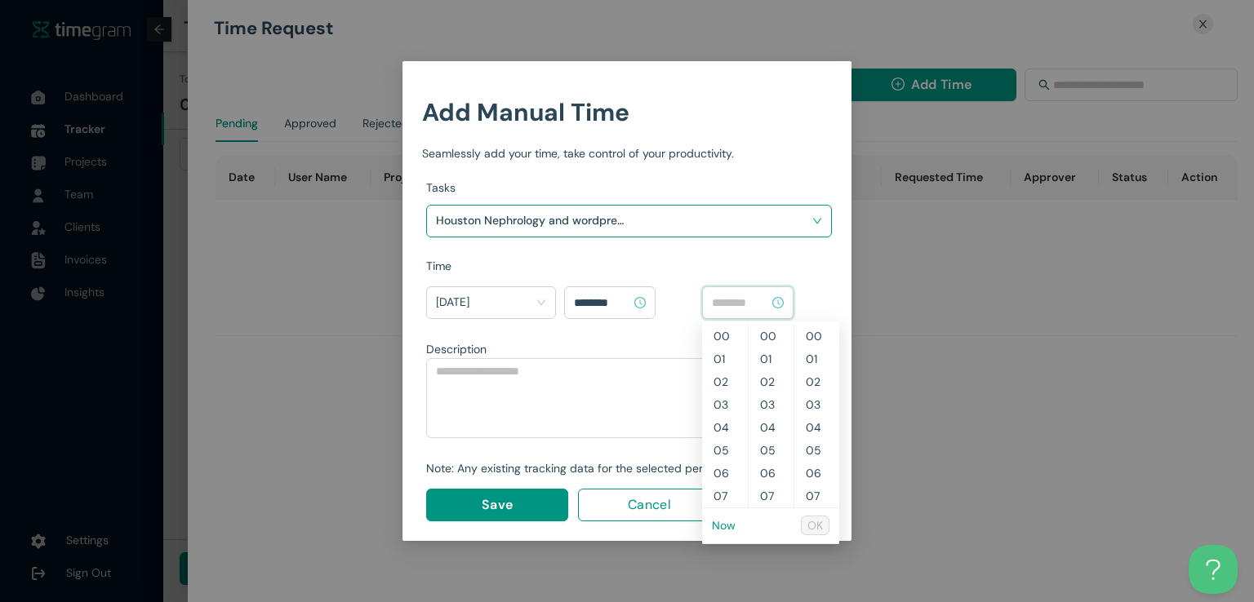
click at [736, 306] on input at bounding box center [740, 303] width 57 height 18
click at [721, 526] on link "Now" at bounding box center [724, 525] width 24 height 15
type input "********"
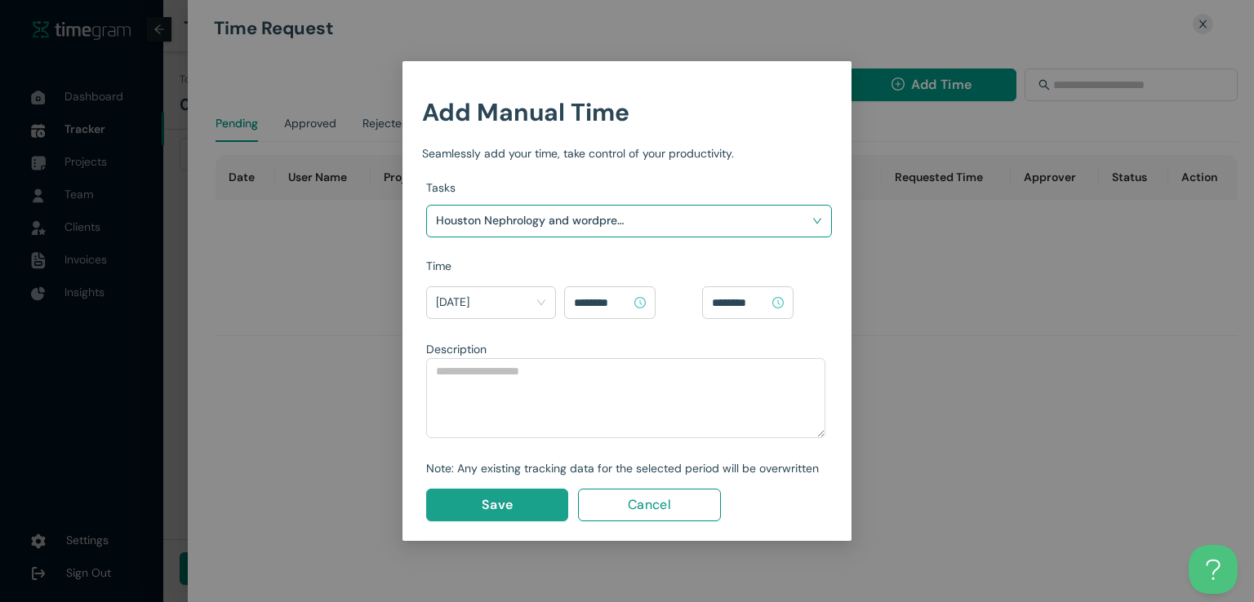
click at [517, 509] on button "Save" at bounding box center [497, 505] width 142 height 33
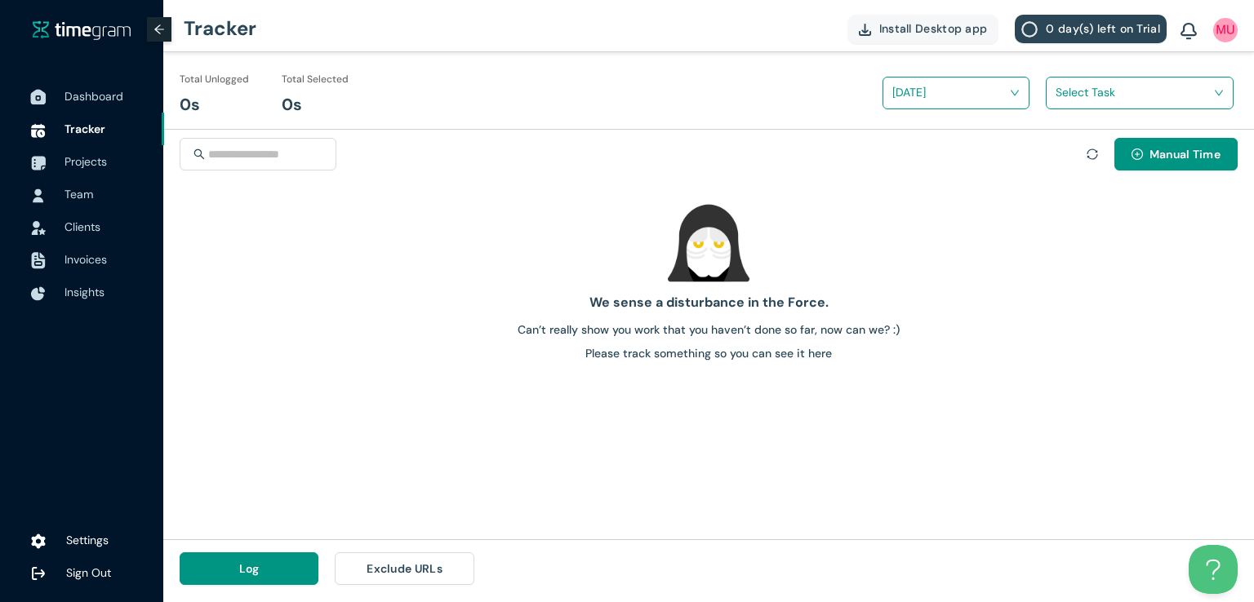
click at [89, 97] on span "Dashboard" at bounding box center [93, 96] width 59 height 15
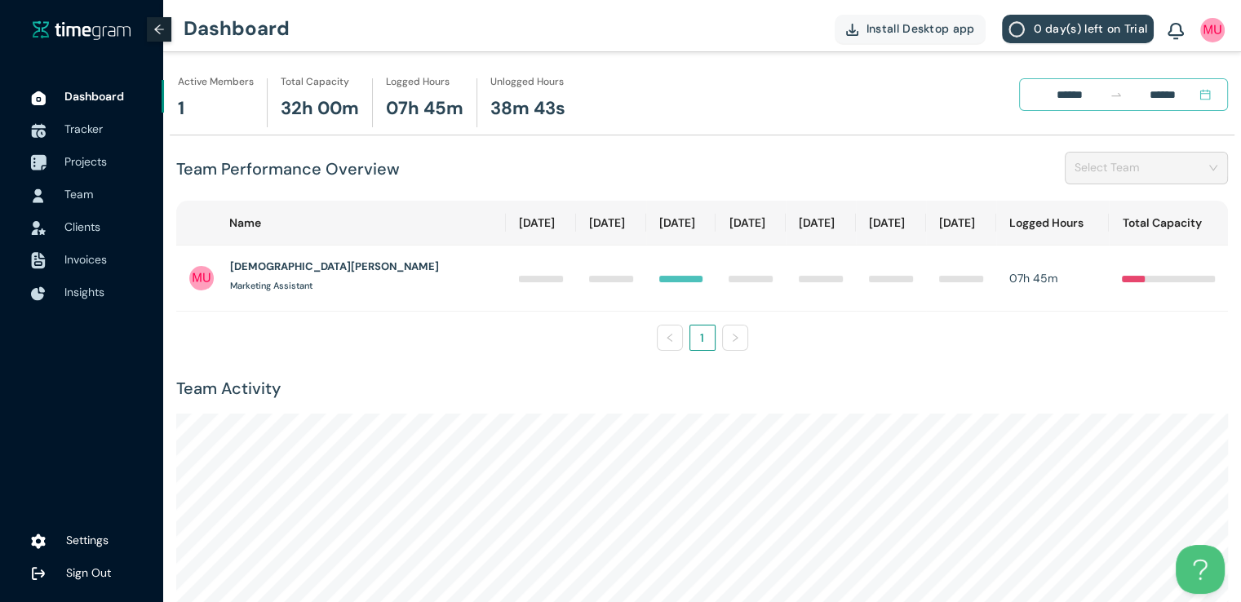
click at [82, 171] on span "Projects" at bounding box center [107, 161] width 87 height 33
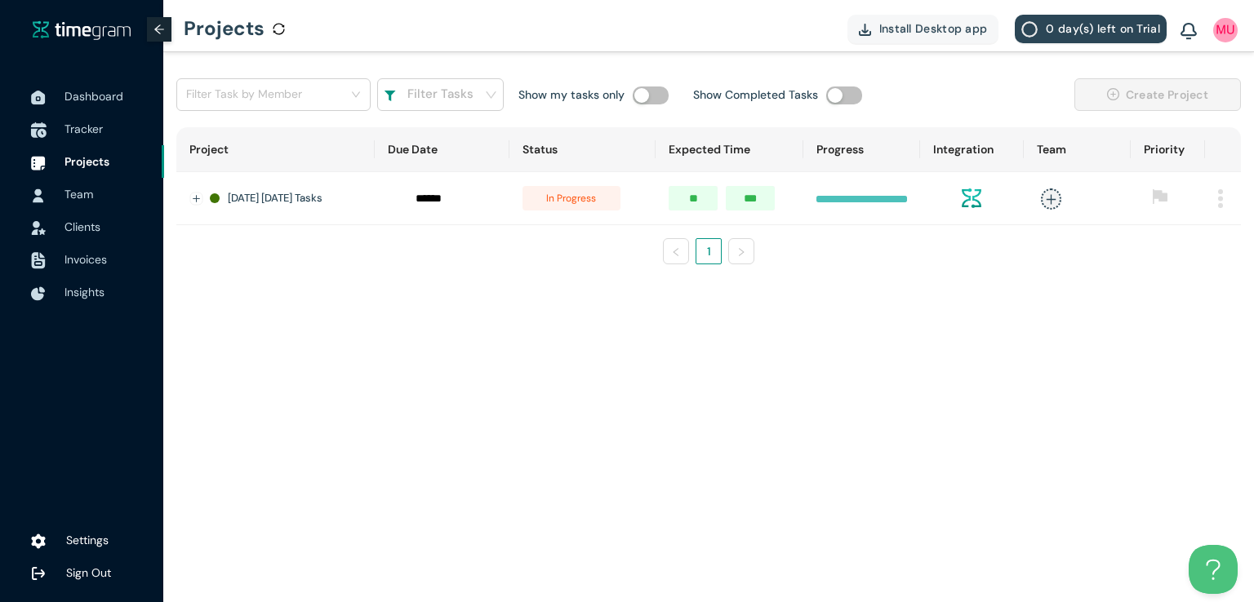
click at [89, 127] on span "Tracker" at bounding box center [83, 129] width 38 height 15
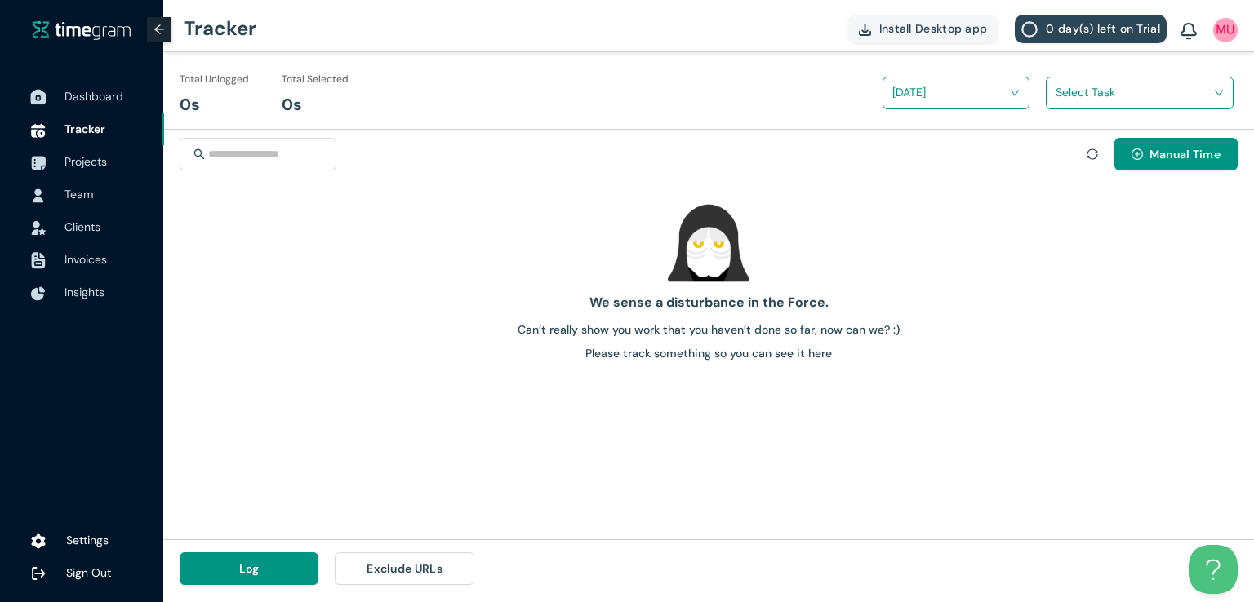
click at [91, 95] on span "Dashboard" at bounding box center [93, 96] width 59 height 15
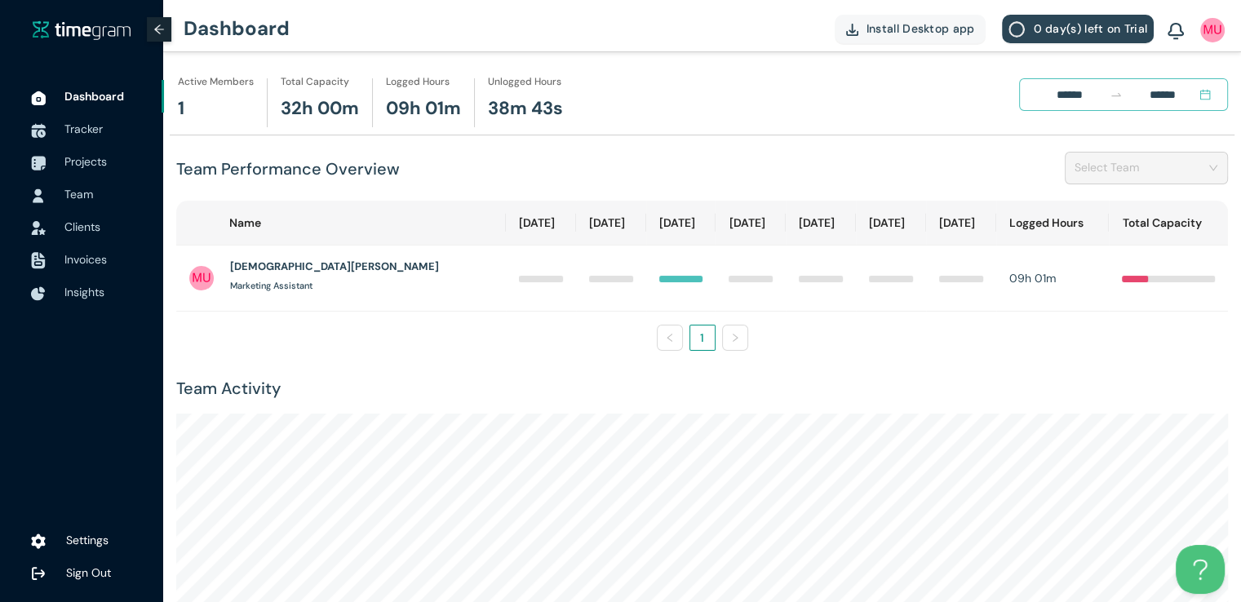
click at [402, 116] on h1 "09h 01m" at bounding box center [423, 109] width 75 height 29
click at [576, 202] on th "[DATE]" at bounding box center [611, 223] width 70 height 45
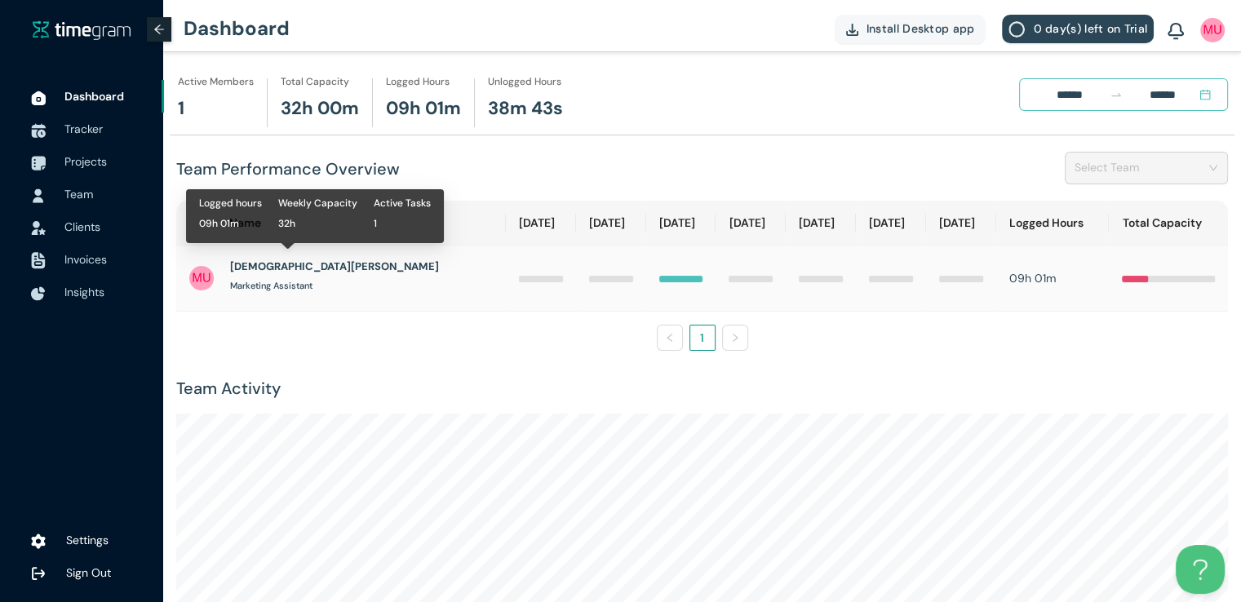
click at [273, 260] on h1 "[DEMOGRAPHIC_DATA][PERSON_NAME]" at bounding box center [334, 267] width 209 height 16
